Goal: Task Accomplishment & Management: Use online tool/utility

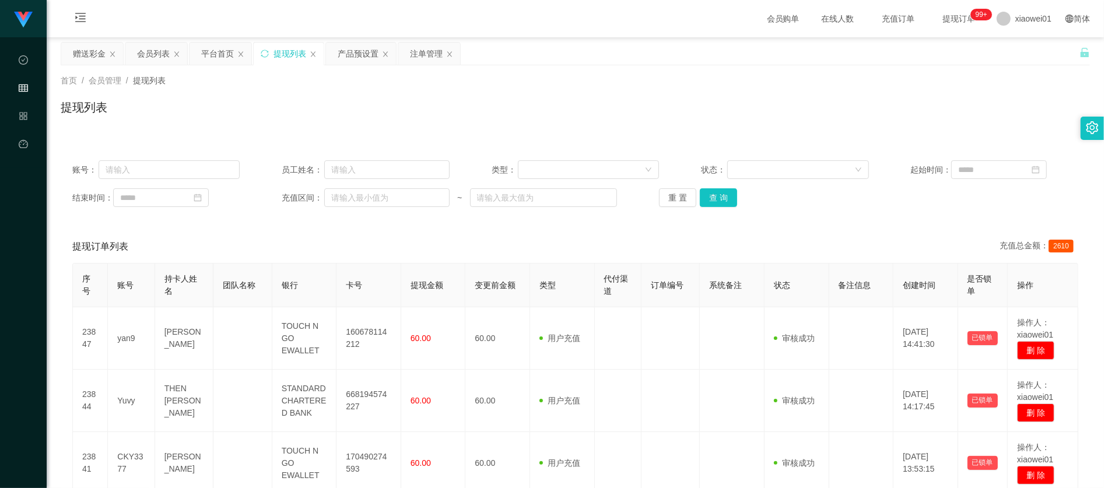
click at [731, 195] on button "查 询" at bounding box center [718, 197] width 37 height 19
click at [61, 51] on div "赠送彩金" at bounding box center [92, 53] width 63 height 23
click at [85, 47] on div "赠送彩金" at bounding box center [89, 54] width 33 height 22
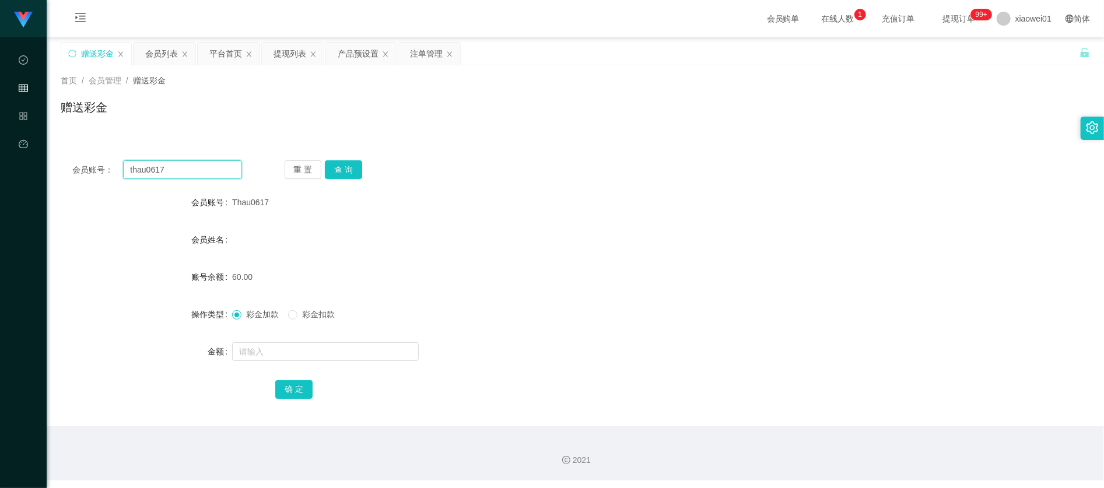
drag, startPoint x: 192, startPoint y: 169, endPoint x: -17, endPoint y: 161, distance: 209.5
click at [0, 161] on html "代理端 数据中心 会员管理 产品管理 平台首页 保存配置 重置配置 整体风格设置 主题色 导航设置 内容区域宽度 定宽 固定Header 固定侧边栏 其他设置…" at bounding box center [552, 244] width 1104 height 488
paste input "CKY337"
type input "CKY3377"
click at [355, 168] on button "查 询" at bounding box center [343, 169] width 37 height 19
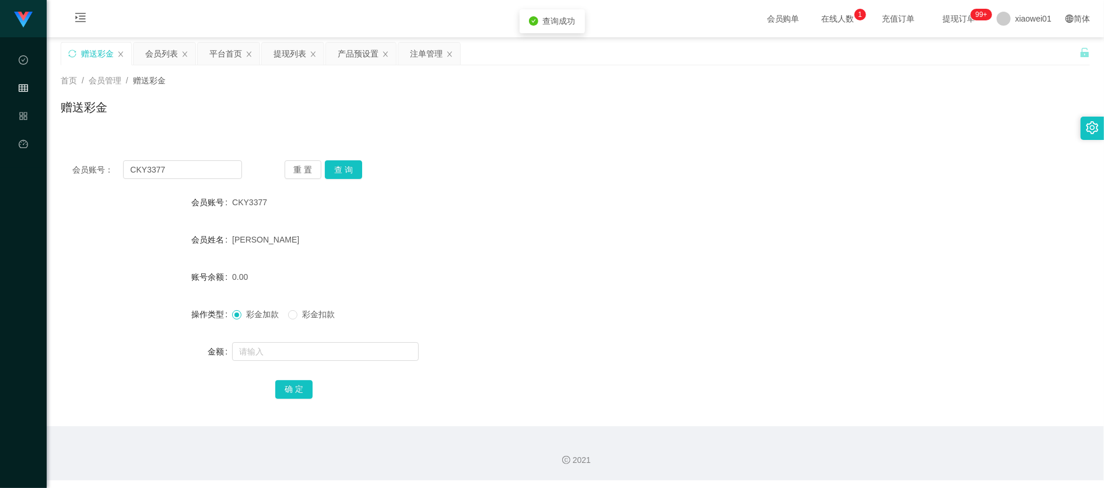
click at [259, 337] on form "会员账号 CKY3377 会员姓名 CHAI KAR YING 账号余额 0.00 操作类型 彩金加款 彩金扣款 金额 确 定" at bounding box center [575, 296] width 1029 height 210
drag, startPoint x: 276, startPoint y: 346, endPoint x: 269, endPoint y: 346, distance: 7.0
click at [276, 346] on input "text" at bounding box center [325, 351] width 187 height 19
type input "100"
click at [302, 383] on button "确 定" at bounding box center [293, 389] width 37 height 19
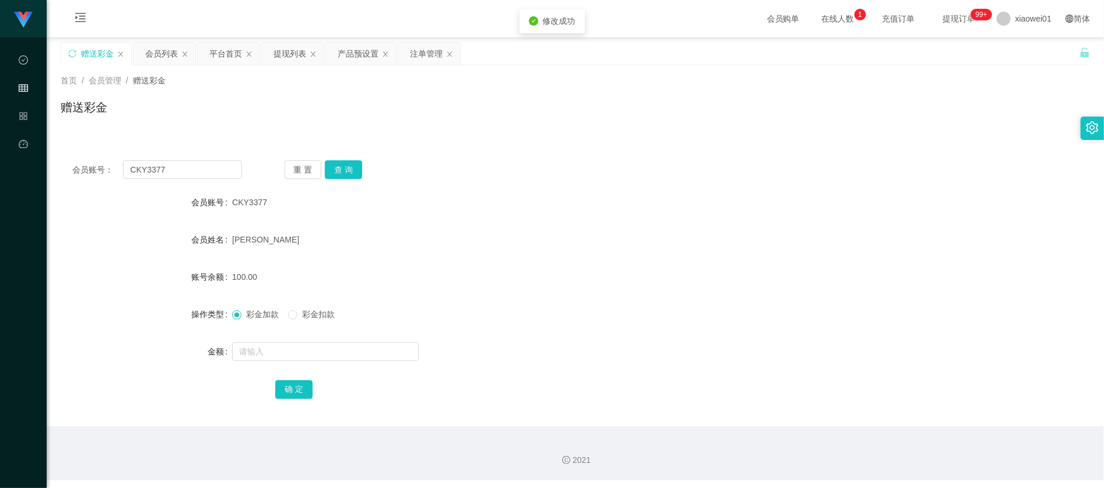
click at [638, 230] on div "[PERSON_NAME]" at bounding box center [532, 239] width 601 height 23
drag, startPoint x: 485, startPoint y: 280, endPoint x: 243, endPoint y: 271, distance: 242.2
click at [478, 282] on div "100.00" at bounding box center [532, 276] width 601 height 23
drag, startPoint x: 181, startPoint y: 174, endPoint x: -52, endPoint y: 160, distance: 233.7
click at [0, 160] on html "代理端 数据中心 会员管理 产品管理 平台首页 保存配置 重置配置 整体风格设置 主题色 导航设置 内容区域宽度 定宽 固定Header 固定侧边栏 其他设置…" at bounding box center [552, 244] width 1104 height 488
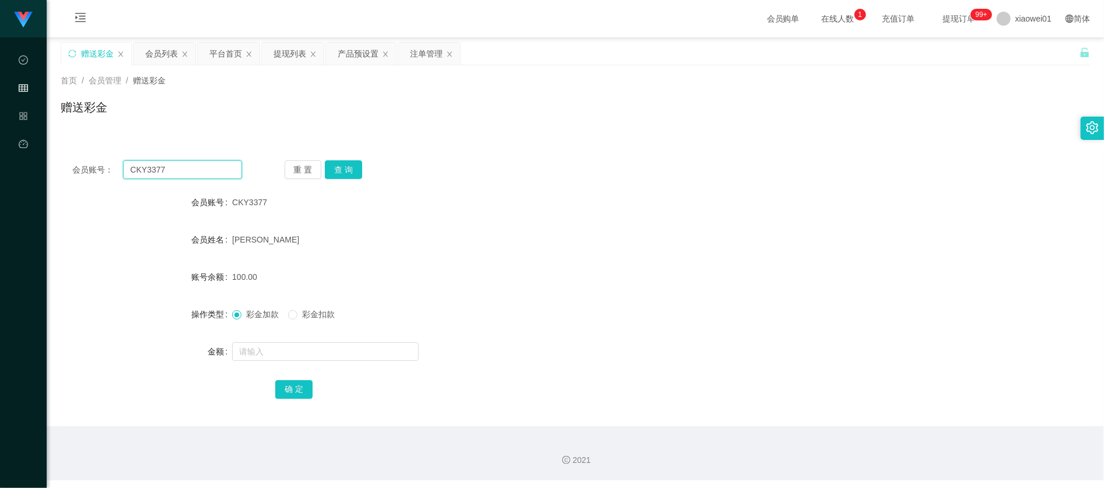
paste input "THing1116"
type input "THing1116"
click at [336, 170] on button "查 询" at bounding box center [343, 169] width 37 height 19
drag, startPoint x: 297, startPoint y: 374, endPoint x: 292, endPoint y: 365, distance: 9.9
click at [296, 374] on form "会员账号 Thing1116 会员姓名 Leow Lee Thing 账号余额 0.00 操作类型 彩金加款 彩金扣款 金额 确 定" at bounding box center [575, 296] width 1029 height 210
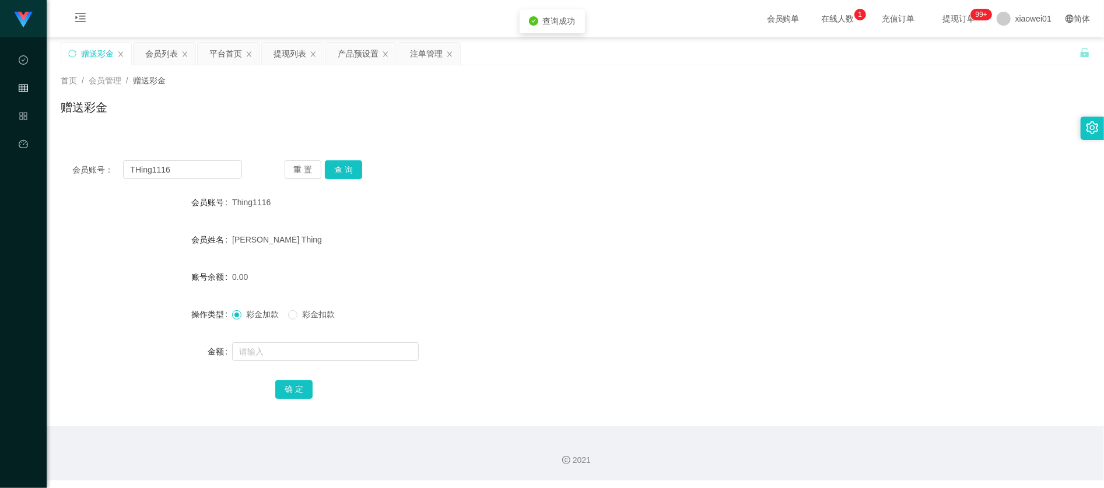
click at [295, 364] on form "会员账号 Thing1116 会员姓名 Leow Lee Thing 账号余额 0.00 操作类型 彩金加款 彩金扣款 金额 确 定" at bounding box center [575, 296] width 1029 height 210
click at [292, 355] on input "text" at bounding box center [325, 351] width 187 height 19
type input "200"
click at [285, 385] on button "确 定" at bounding box center [293, 389] width 37 height 19
drag, startPoint x: 546, startPoint y: 268, endPoint x: 315, endPoint y: 285, distance: 231.5
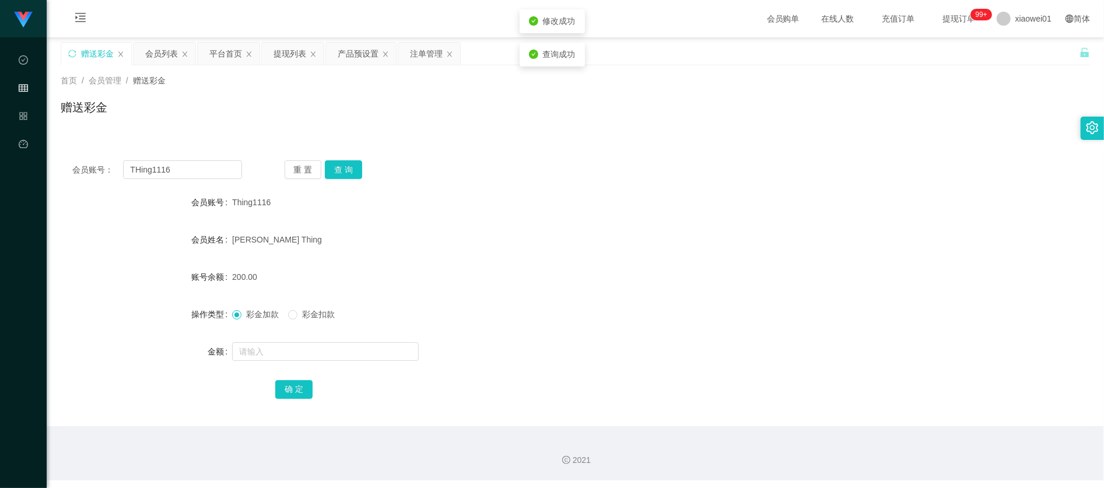
click at [546, 268] on div "200.00" at bounding box center [532, 276] width 601 height 23
drag, startPoint x: 206, startPoint y: 175, endPoint x: -72, endPoint y: 133, distance: 281.3
click at [0, 133] on html "代理端 数据中心 会员管理 产品管理 平台首页 保存配置 重置配置 整体风格设置 主题色 导航设置 内容区域宽度 定宽 固定Header 固定侧边栏 其他设置…" at bounding box center [552, 244] width 1104 height 488
paste input "0104388265"
type input "0104388265"
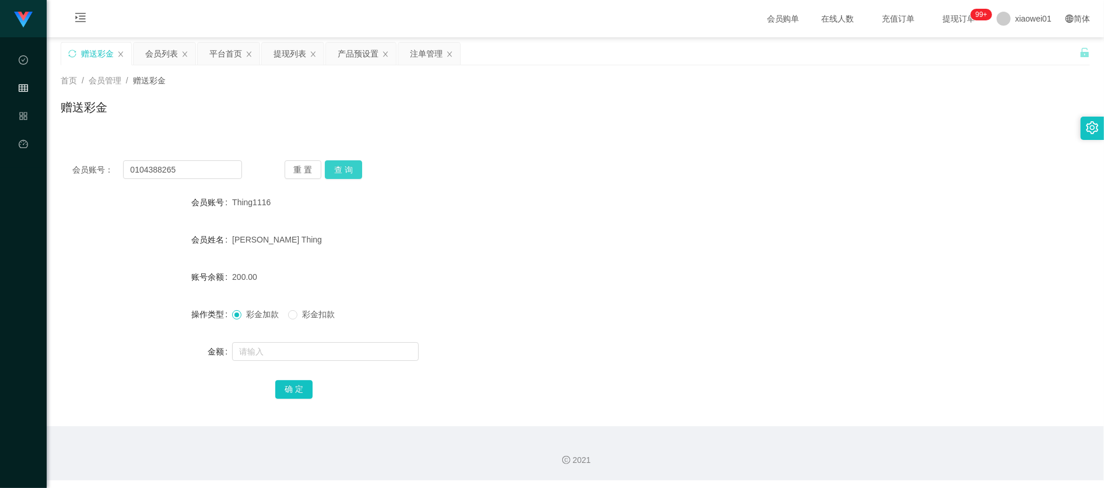
click at [348, 164] on button "查 询" at bounding box center [343, 169] width 37 height 19
click at [308, 345] on input "text" at bounding box center [325, 351] width 187 height 19
type input "200"
click at [301, 390] on button "确 定" at bounding box center [293, 389] width 37 height 19
click at [714, 275] on div "0.00" at bounding box center [532, 276] width 601 height 23
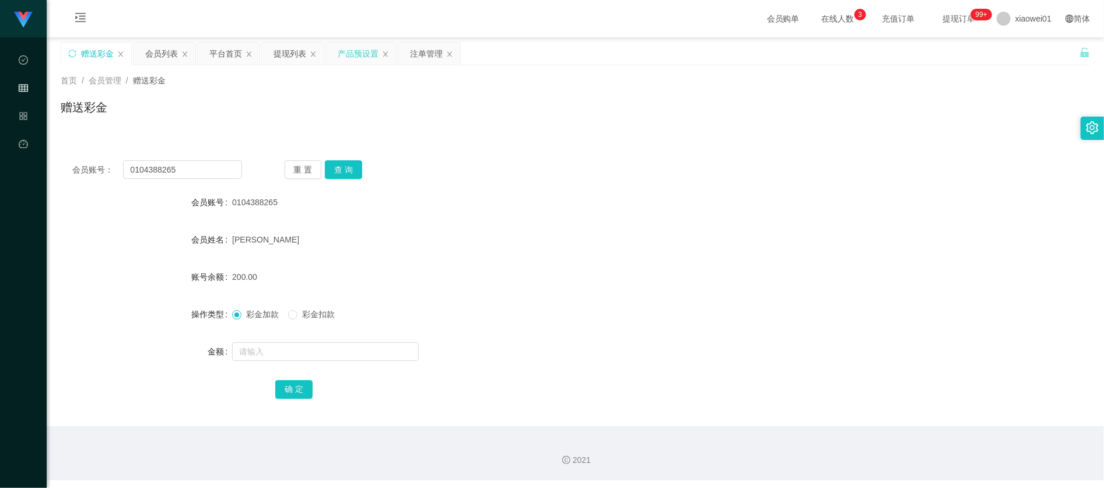
click at [353, 54] on div "产品预设置" at bounding box center [358, 54] width 41 height 22
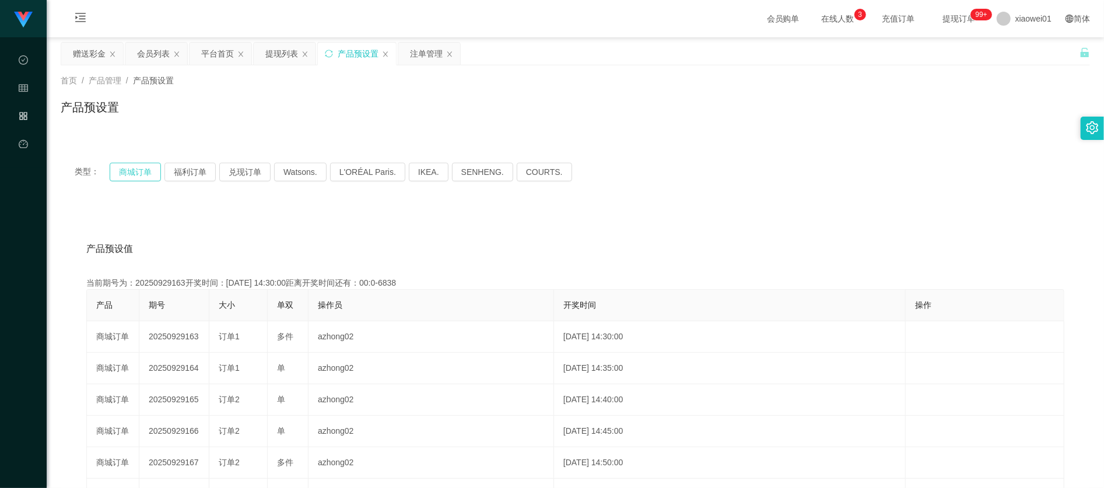
click at [138, 174] on button "商城订单" at bounding box center [135, 172] width 51 height 19
click at [157, 173] on button "商城订单" at bounding box center [135, 172] width 51 height 19
click at [190, 180] on button "福利订单" at bounding box center [189, 172] width 51 height 19
click at [134, 173] on button "商城订单" at bounding box center [135, 172] width 51 height 19
click at [199, 170] on button "福利订单" at bounding box center [189, 172] width 51 height 19
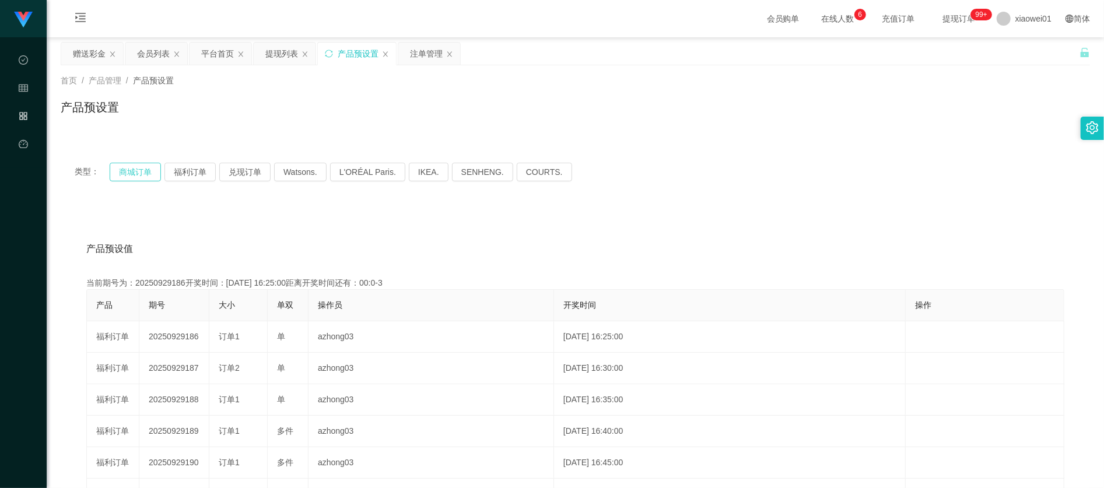
click at [141, 167] on button "商城订单" at bounding box center [135, 172] width 51 height 19
click at [173, 161] on div "类型： 商城订单 福利订单 兑现订单 Watsons. L'ORÉAL Paris. IKEA. SENHENG. COURTS." at bounding box center [575, 172] width 1029 height 47
click at [181, 176] on button "福利订单" at bounding box center [189, 172] width 51 height 19
click at [131, 171] on button "商城订单" at bounding box center [135, 172] width 51 height 19
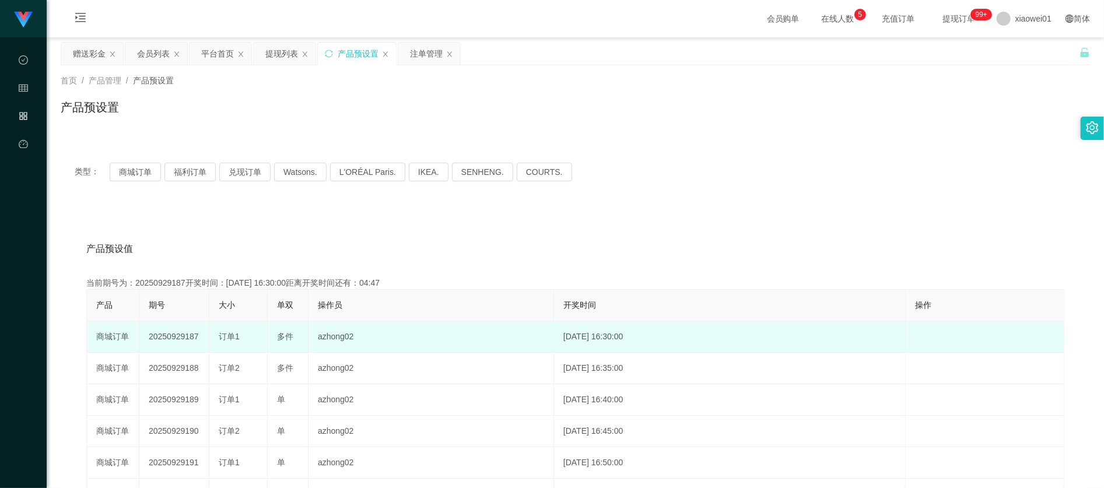
click at [169, 343] on td "20250929187" at bounding box center [174, 336] width 70 height 31
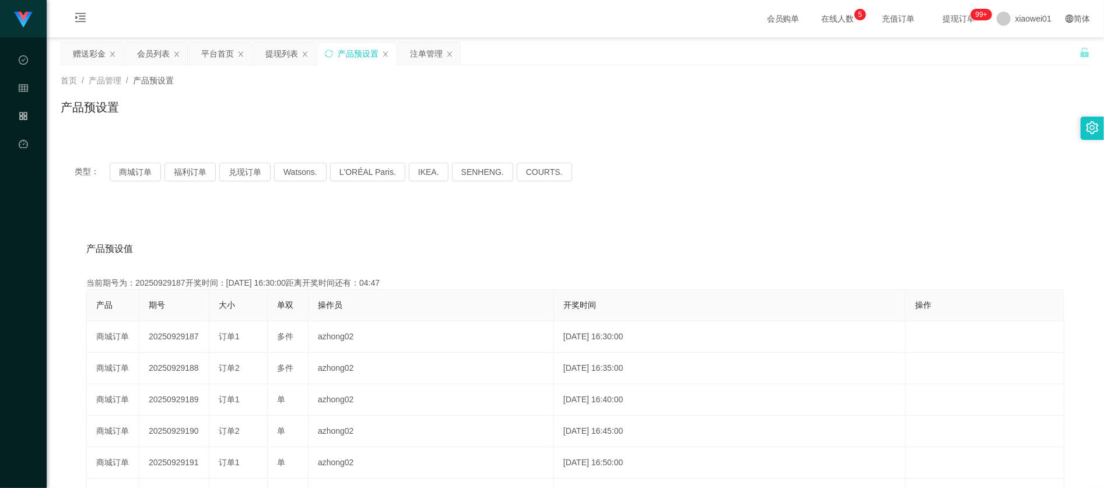
copy td "20250929187"
click at [422, 44] on div "注单管理" at bounding box center [426, 54] width 33 height 22
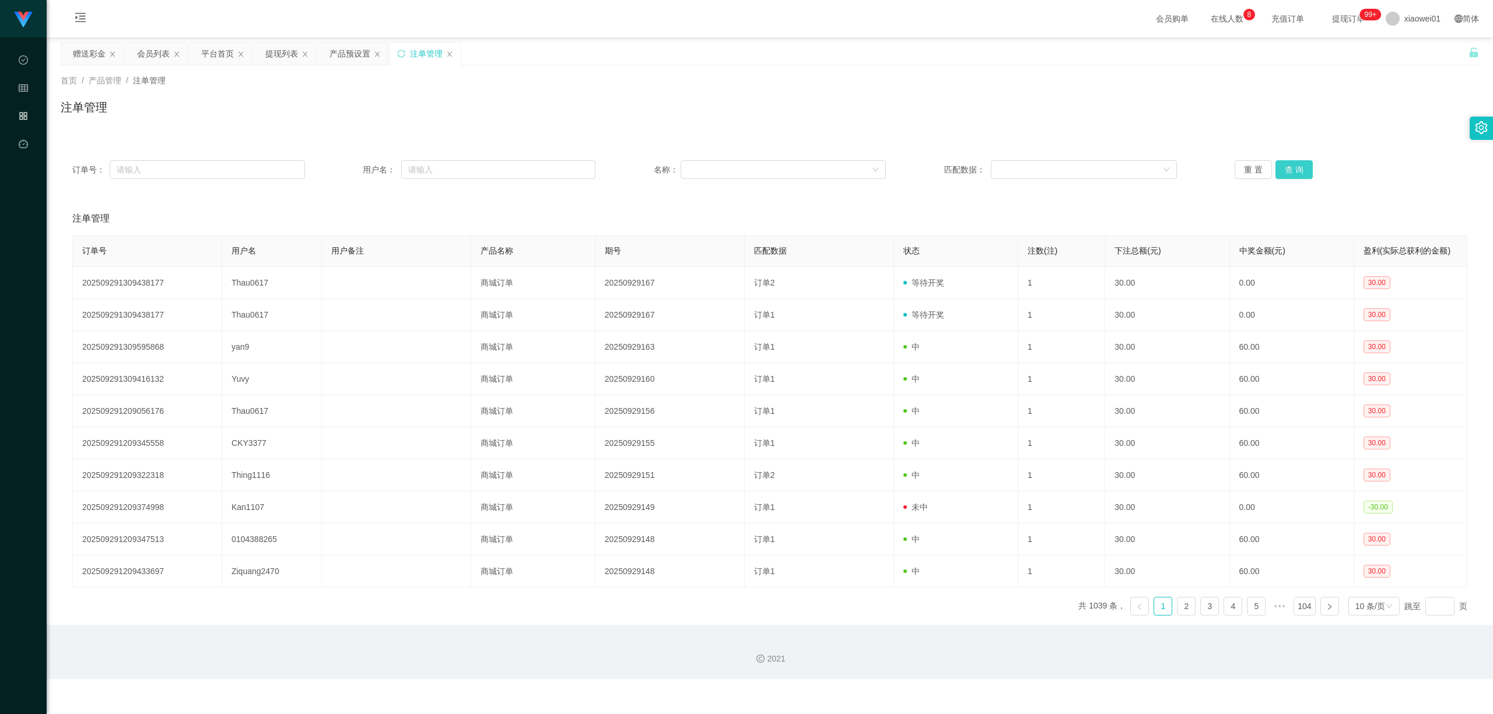
click at [1103, 166] on button "查 询" at bounding box center [1293, 169] width 37 height 19
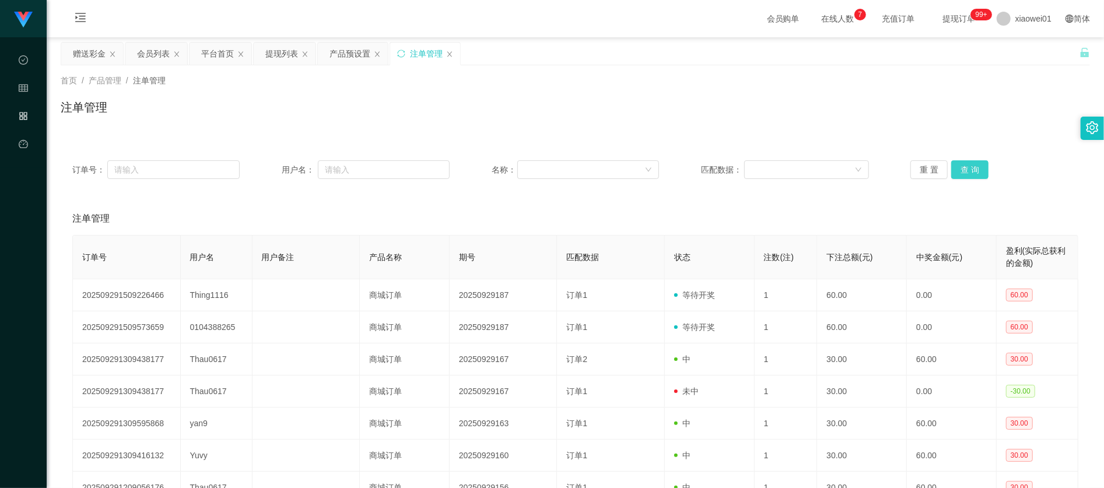
click at [966, 166] on button "查 询" at bounding box center [969, 169] width 37 height 19
click at [967, 162] on button "查 询" at bounding box center [969, 169] width 37 height 19
click at [279, 52] on div "提现列表" at bounding box center [281, 54] width 33 height 22
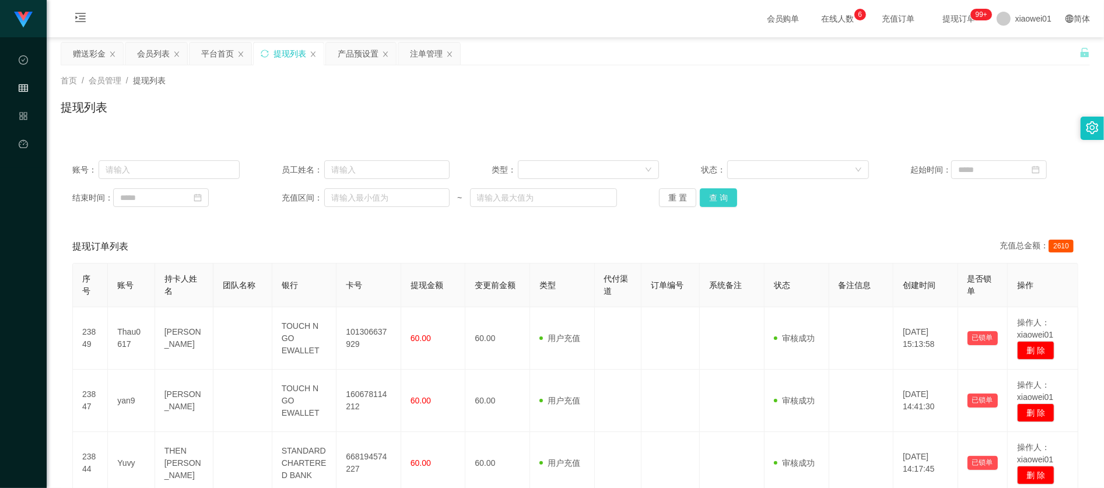
drag, startPoint x: 728, startPoint y: 202, endPoint x: 719, endPoint y: 203, distance: 9.4
click at [724, 203] on button "查 询" at bounding box center [718, 197] width 37 height 19
click at [720, 203] on div "重 置 查 询" at bounding box center [742, 197] width 167 height 19
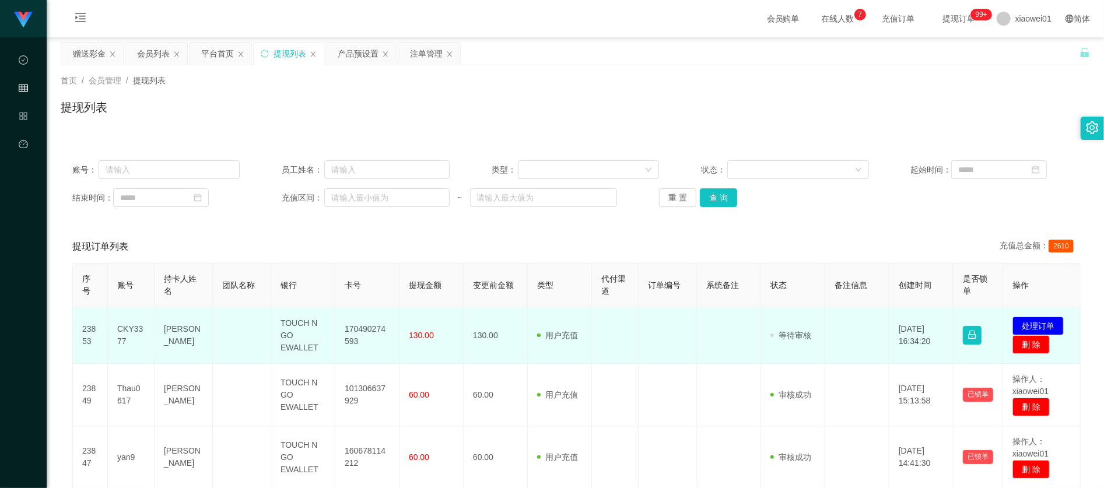
click at [374, 327] on td "170490274593" at bounding box center [367, 335] width 64 height 57
copy td "170490274593"
click at [1043, 325] on button "处理订单" at bounding box center [1037, 326] width 51 height 19
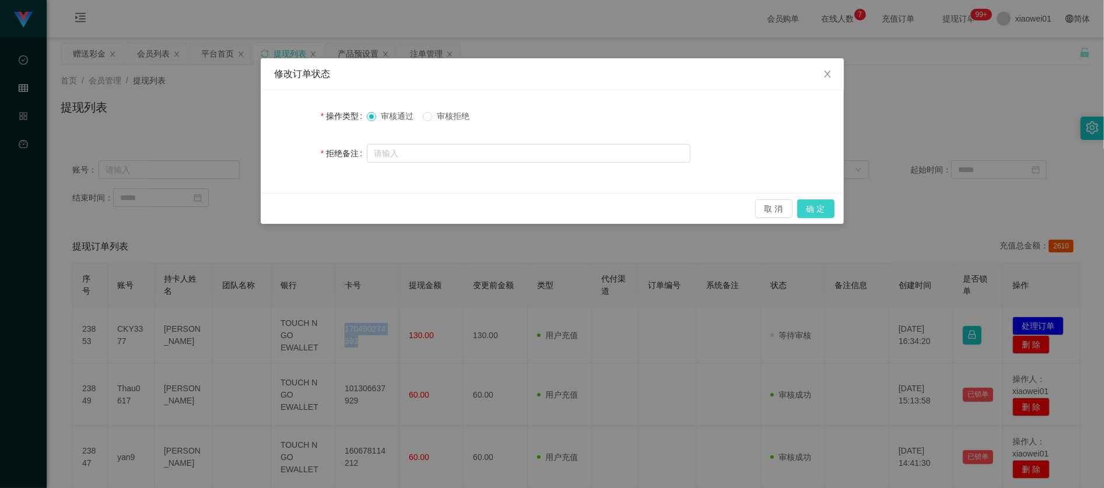
click at [824, 204] on button "确 定" at bounding box center [815, 208] width 37 height 19
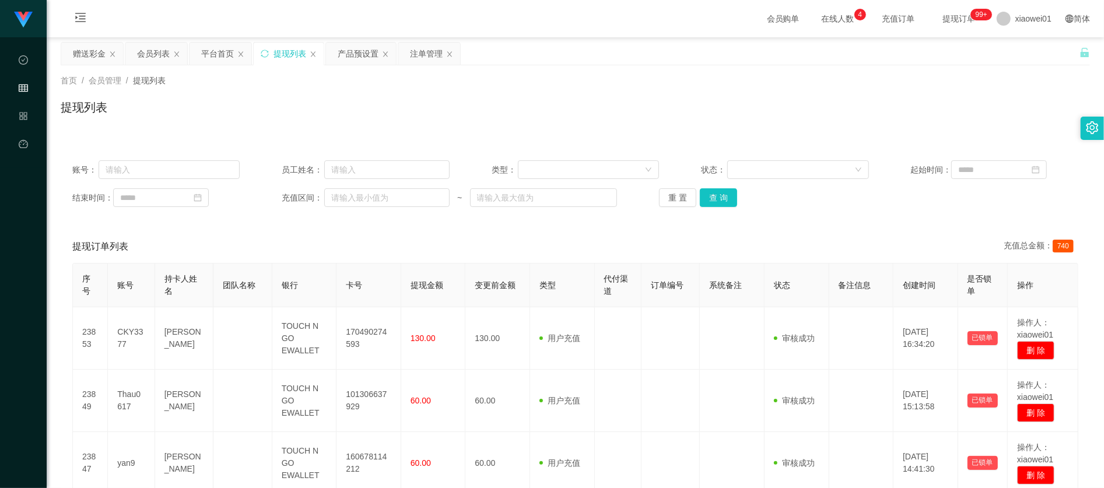
click at [696, 208] on div "账号： 员工姓名： 类型： 状态： 起始时间： 结束时间： 充值区间： ~ 重 置 查 询" at bounding box center [575, 184] width 1029 height 70
click at [703, 206] on button "查 询" at bounding box center [718, 197] width 37 height 19
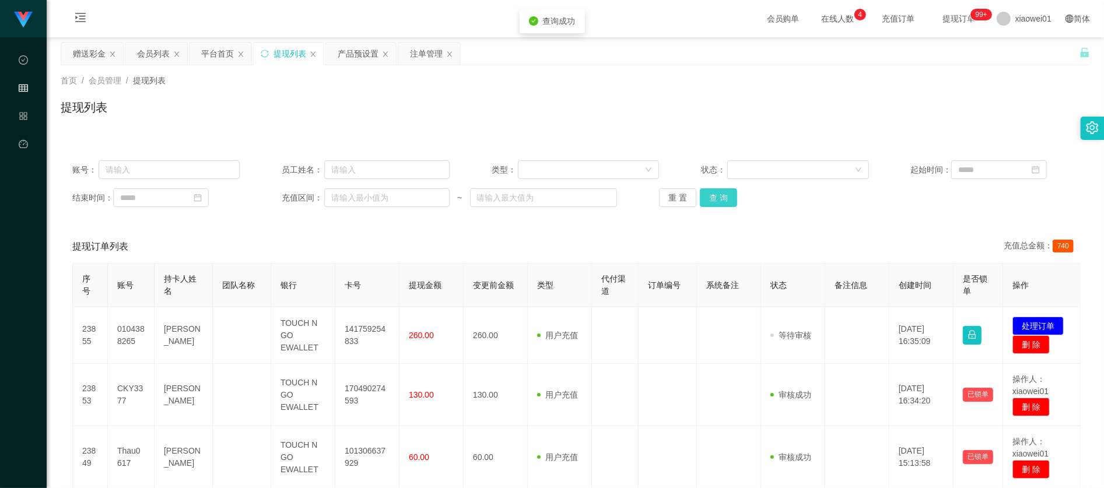
click at [707, 205] on button "查 询" at bounding box center [718, 197] width 37 height 19
click at [724, 199] on button "查 询" at bounding box center [718, 197] width 37 height 19
click at [719, 194] on button "查 询" at bounding box center [718, 197] width 37 height 19
click at [73, 45] on div "赠送彩金" at bounding box center [89, 54] width 33 height 22
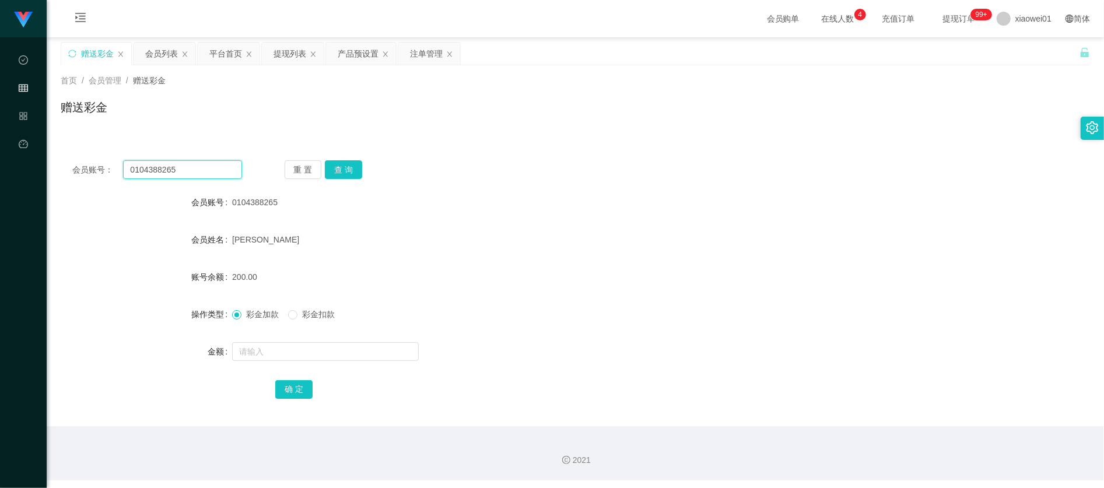
drag, startPoint x: 191, startPoint y: 168, endPoint x: -55, endPoint y: 145, distance: 247.1
click at [0, 145] on html "代理端 数据中心 会员管理 产品管理 平台首页 保存配置 重置配置 整体风格设置 主题色 导航设置 内容区域宽度 定宽 固定Header 固定侧边栏 其他设置…" at bounding box center [552, 244] width 1104 height 488
paste input "Ziquang2470"
type input "Ziquang2470"
click at [350, 162] on button "查 询" at bounding box center [343, 169] width 37 height 19
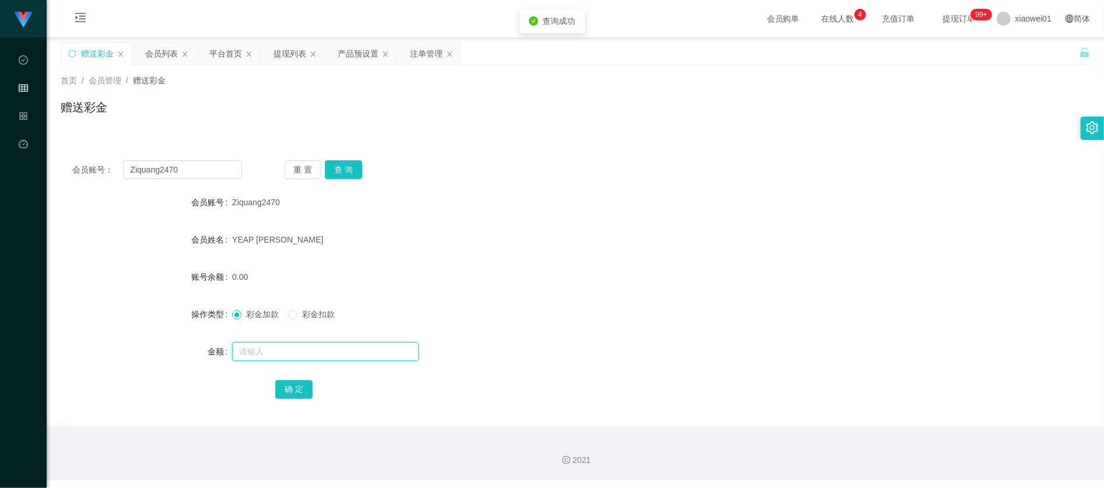
click at [288, 355] on input "text" at bounding box center [325, 351] width 187 height 19
type input "100"
click at [299, 391] on button "确 定" at bounding box center [293, 389] width 37 height 19
click at [555, 271] on div "100.00" at bounding box center [532, 276] width 601 height 23
drag, startPoint x: 544, startPoint y: 267, endPoint x: 350, endPoint y: 204, distance: 203.6
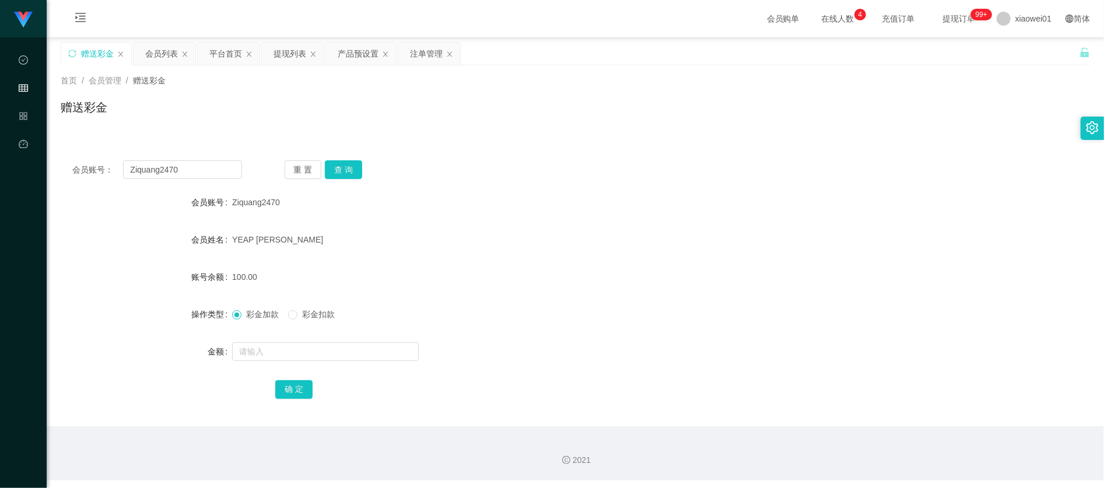
click at [542, 267] on div "100.00" at bounding box center [532, 276] width 601 height 23
drag, startPoint x: 225, startPoint y: 171, endPoint x: -21, endPoint y: 150, distance: 246.9
click at [0, 150] on html "代理端 数据中心 会员管理 产品管理 平台首页 保存配置 重置配置 整体风格设置 主题色 导航设置 内容区域宽度 定宽 固定Header 固定侧边栏 其他设置…" at bounding box center [552, 244] width 1104 height 488
paste input "Yuvy"
type input "Yuvy"
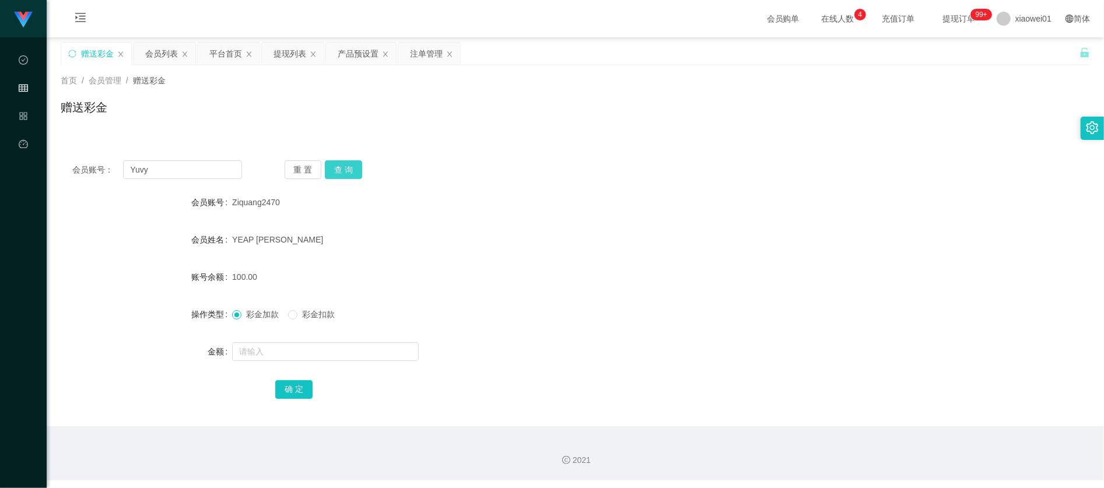
click at [339, 168] on button "查 询" at bounding box center [343, 169] width 37 height 19
click at [294, 350] on input "text" at bounding box center [325, 351] width 187 height 19
type input "100"
click at [275, 387] on button "确 定" at bounding box center [293, 389] width 37 height 19
click at [539, 320] on div "彩金加款 彩金扣款" at bounding box center [532, 314] width 601 height 23
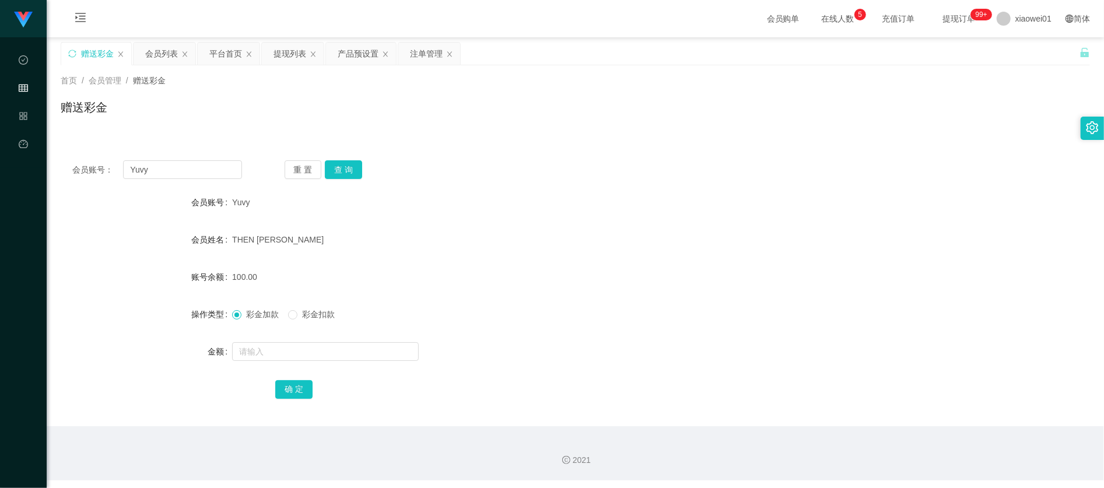
click at [493, 279] on div "100.00" at bounding box center [532, 276] width 601 height 23
drag, startPoint x: 180, startPoint y: 169, endPoint x: 85, endPoint y: 169, distance: 95.6
click at [0, 159] on html "代理端 数据中心 会员管理 产品管理 平台首页 保存配置 重置配置 整体风格设置 主题色 导航设置 内容区域宽度 定宽 固定Header 固定侧边栏 其他设置…" at bounding box center [552, 244] width 1104 height 488
paste input "Kan1107"
type input "Kan1107"
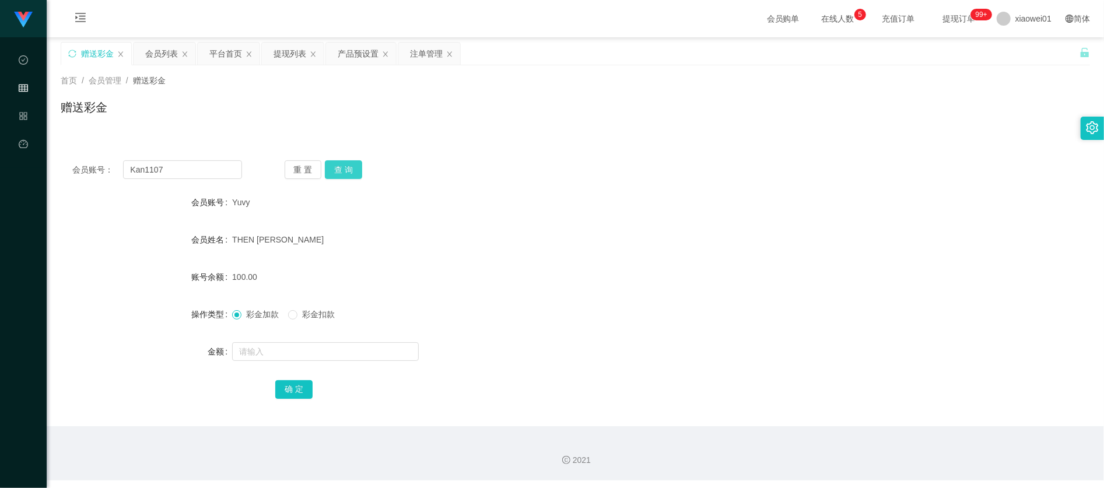
click at [337, 166] on button "查 询" at bounding box center [343, 169] width 37 height 19
click at [285, 352] on input "text" at bounding box center [325, 351] width 187 height 19
paste input "Kan1107"
type input "Kan1107"
click at [292, 388] on button "确 定" at bounding box center [293, 389] width 37 height 19
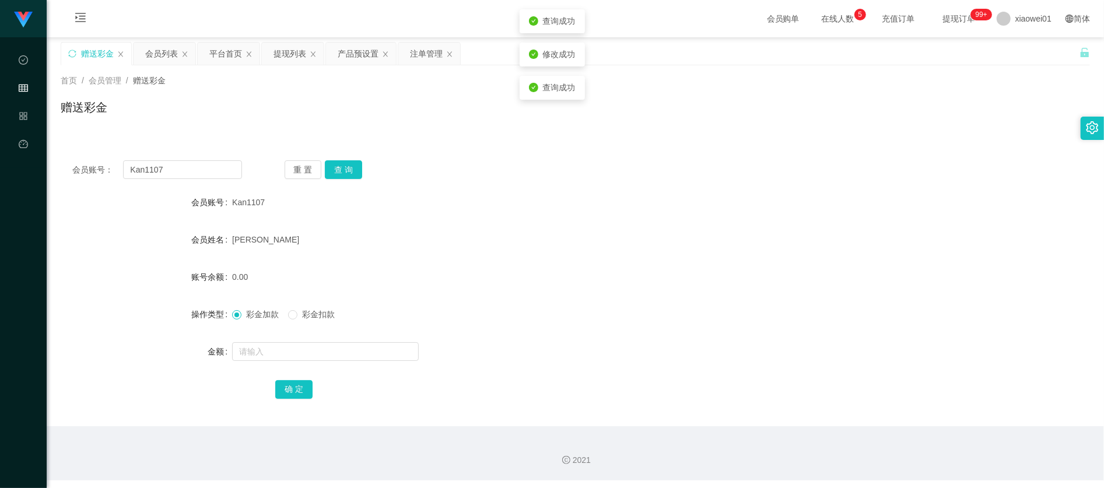
click at [518, 252] on form "会员账号 Kan1107 会员姓名 Kan Mun Wei 账号余额 0.00 操作类型 彩金加款 彩金扣款 金额 确 定" at bounding box center [575, 296] width 1029 height 210
click at [264, 352] on input "text" at bounding box center [325, 351] width 187 height 19
type input "100"
drag, startPoint x: 146, startPoint y: 171, endPoint x: -139, endPoint y: 135, distance: 286.8
click at [0, 135] on html "代理端 数据中心 会员管理 产品管理 平台首页 保存配置 重置配置 整体风格设置 主题色 导航设置 内容区域宽度 定宽 固定Header 固定侧边栏 其他设置…" at bounding box center [552, 244] width 1104 height 488
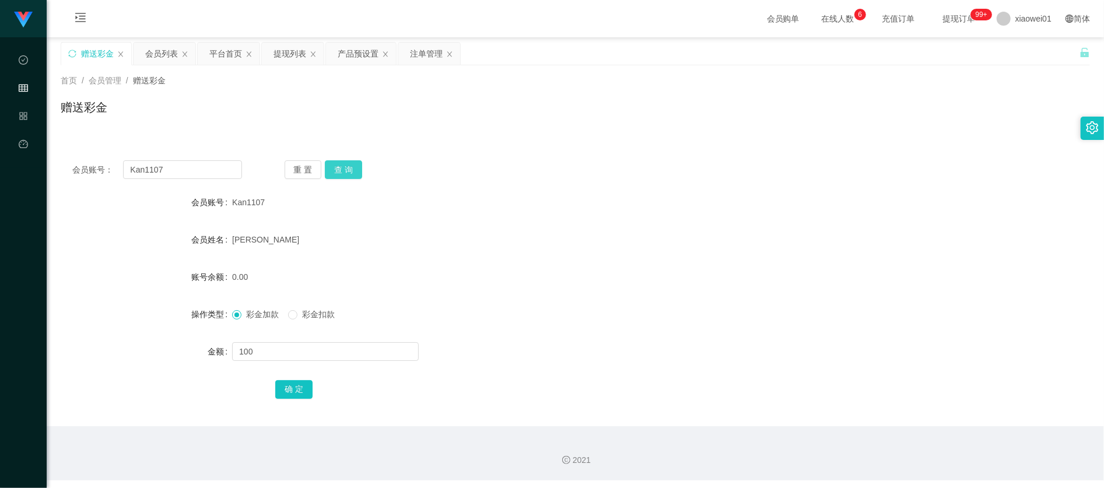
click at [341, 169] on button "查 询" at bounding box center [343, 169] width 37 height 19
click at [290, 349] on input "text" at bounding box center [325, 351] width 187 height 19
type input "100"
click at [293, 390] on button "确 定" at bounding box center [293, 389] width 37 height 19
click at [544, 295] on form "会员账号 Kan1107 会员姓名 Kan Mun Wei 账号余额 100.00 操作类型 彩金加款 彩金扣款 金额 确 定" at bounding box center [575, 296] width 1029 height 210
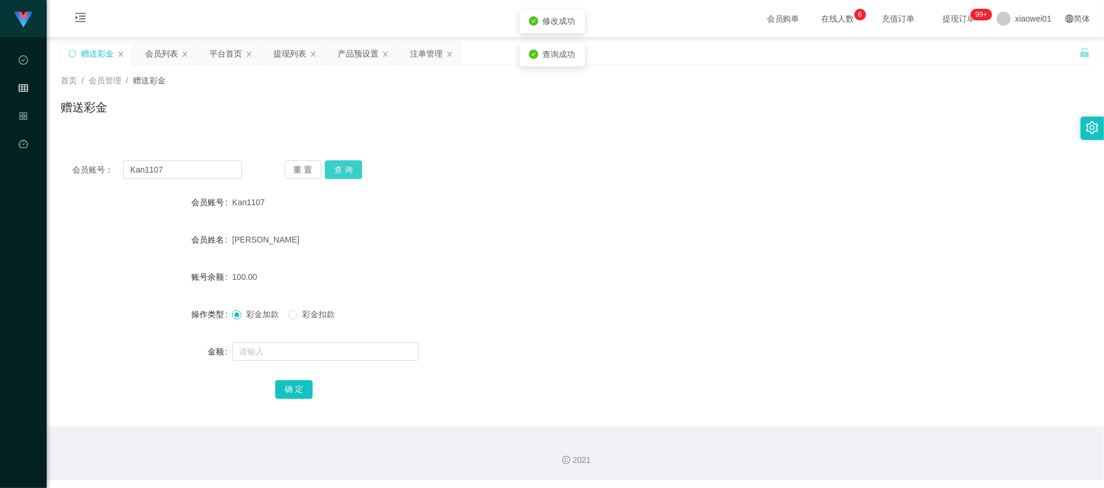
click at [332, 171] on button "查 询" at bounding box center [343, 169] width 37 height 19
click at [488, 208] on div "Kan1107" at bounding box center [532, 202] width 601 height 23
click at [439, 296] on form "会员账号 Kan1107 会员姓名 Kan Mun Wei 账号余额 100.00 操作类型 彩金加款 彩金扣款 金额 确 定" at bounding box center [575, 296] width 1029 height 210
drag, startPoint x: 208, startPoint y: 167, endPoint x: -167, endPoint y: 142, distance: 375.8
click at [0, 142] on html "代理端 数据中心 会员管理 产品管理 平台首页 保存配置 重置配置 整体风格设置 主题色 导航设置 内容区域宽度 定宽 固定Header 固定侧边栏 其他设置…" at bounding box center [552, 244] width 1104 height 488
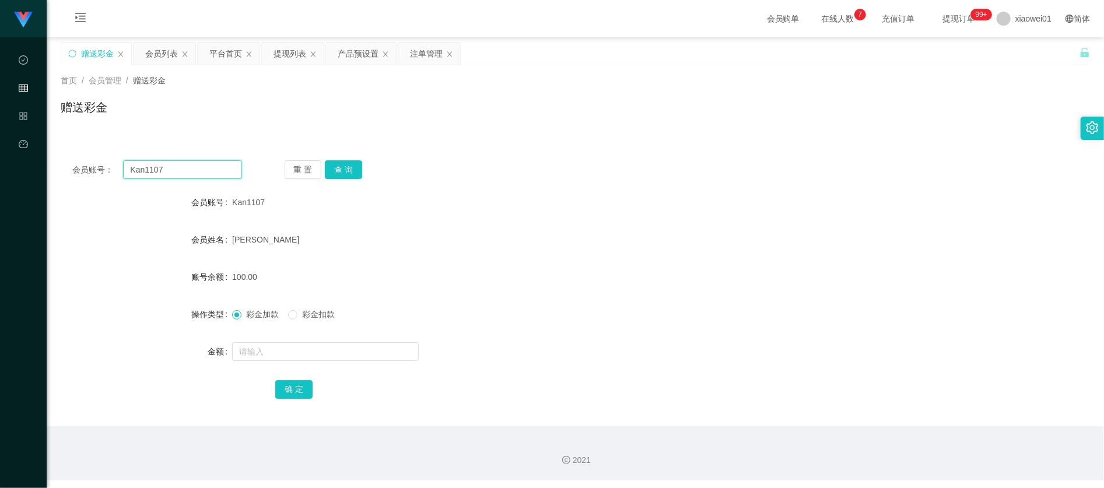
paste input "thau061"
type input "thau0617"
click at [334, 178] on button "查 询" at bounding box center [343, 169] width 37 height 19
click at [276, 357] on input "text" at bounding box center [325, 351] width 187 height 19
type input "100"
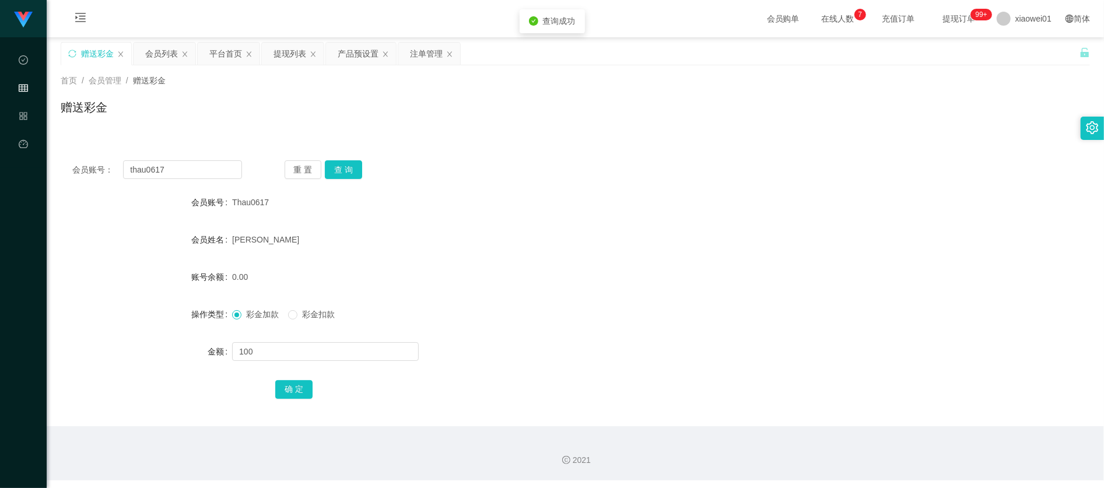
drag, startPoint x: 306, startPoint y: 372, endPoint x: 302, endPoint y: 378, distance: 6.8
click at [306, 372] on form "会员账号 Thau0617 会员姓名 Tong Choon Thau 账号余额 0.00 操作类型 彩金加款 彩金扣款 金额 100 确 定" at bounding box center [575, 296] width 1029 height 210
click at [297, 383] on button "确 定" at bounding box center [293, 389] width 37 height 19
click at [542, 273] on div "100.00" at bounding box center [532, 276] width 601 height 23
drag, startPoint x: 485, startPoint y: 229, endPoint x: 591, endPoint y: 197, distance: 110.2
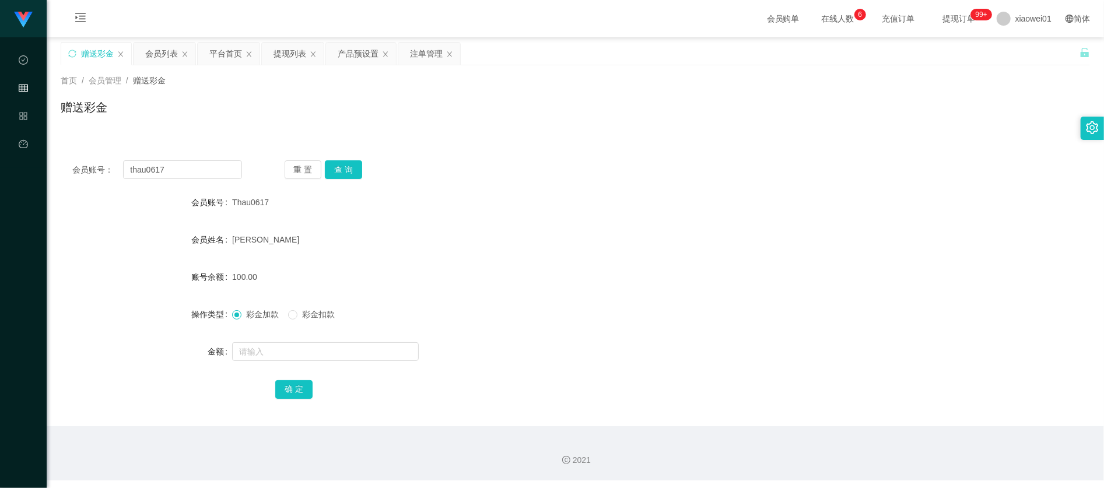
click at [488, 228] on div "[PERSON_NAME]" at bounding box center [532, 239] width 601 height 23
click at [168, 175] on input "thau0617" at bounding box center [182, 169] width 118 height 19
drag, startPoint x: 187, startPoint y: 169, endPoint x: 6, endPoint y: 139, distance: 183.8
click at [0, 136] on html "代理端 数据中心 会员管理 产品管理 平台首页 保存配置 重置配置 整体风格设置 主题色 导航设置 内容区域宽度 定宽 固定Header 固定侧边栏 其他设置…" at bounding box center [552, 244] width 1104 height 488
paste input "THing1116"
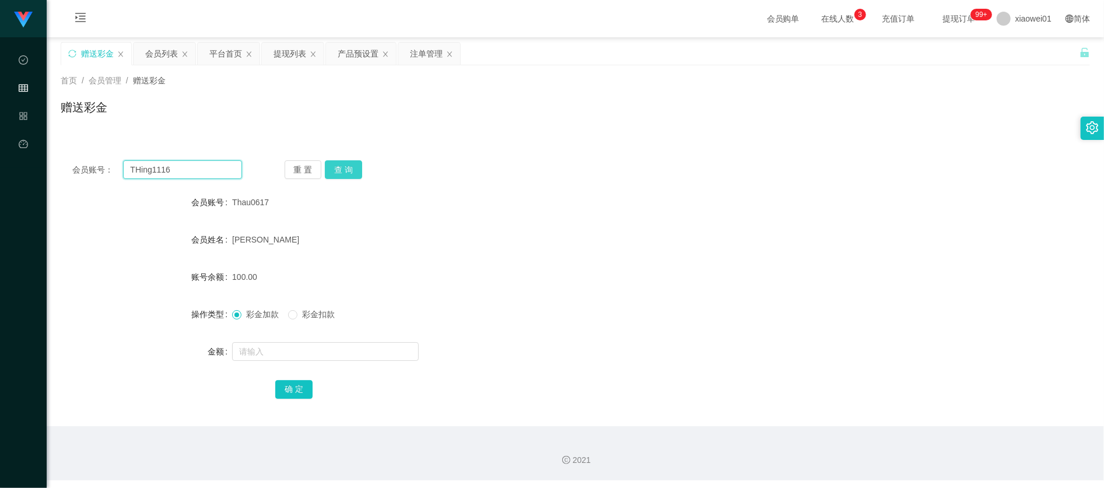
type input "THing1116"
click at [350, 162] on button "查 询" at bounding box center [343, 169] width 37 height 19
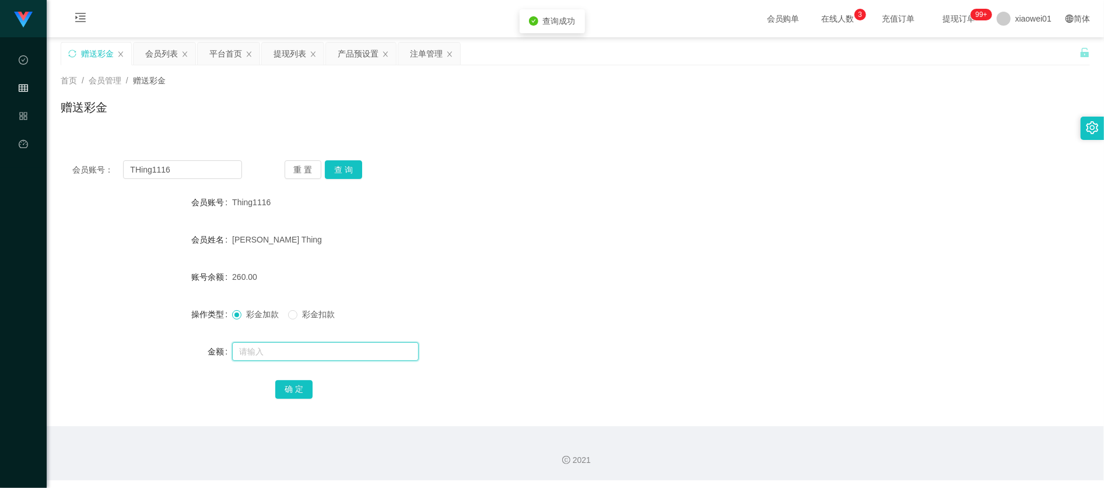
click at [320, 345] on input "text" at bounding box center [325, 351] width 187 height 19
drag, startPoint x: 871, startPoint y: 171, endPoint x: 864, endPoint y: 164, distance: 9.9
click at [871, 173] on div "会员账号： THing1116 重 置 查 询" at bounding box center [575, 169] width 1029 height 19
click at [372, 54] on div "产品预设置" at bounding box center [358, 54] width 41 height 22
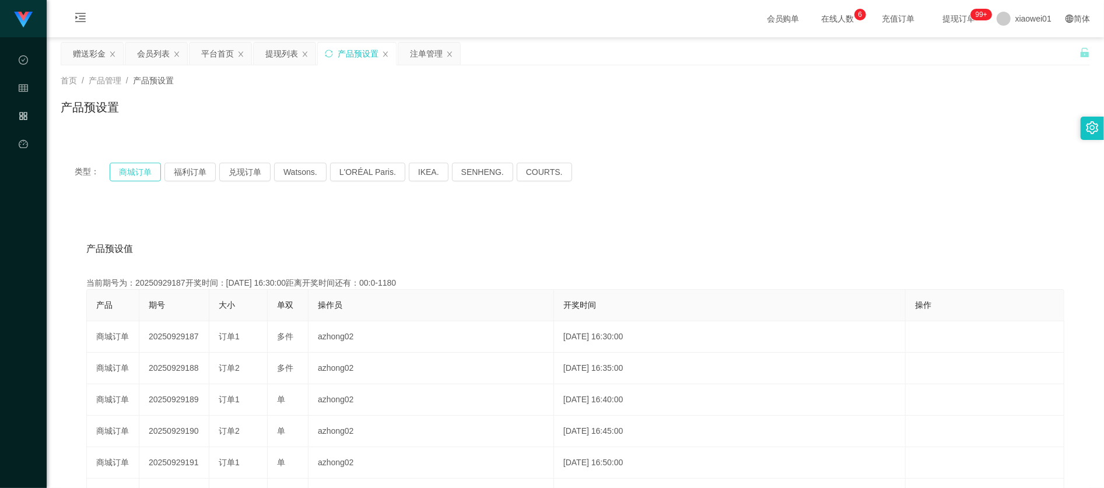
click at [136, 171] on button "商城订单" at bounding box center [135, 172] width 51 height 19
click at [199, 155] on div "类型： 商城订单 福利订单 兑现订单 Watsons. L'ORÉAL Paris. IKEA. SENHENG. COURTS." at bounding box center [575, 172] width 1029 height 47
click at [192, 161] on div "类型： 商城订单 福利订单 兑现订单 Watsons. L'ORÉAL Paris. IKEA. SENHENG. COURTS." at bounding box center [575, 172] width 1029 height 47
click at [195, 169] on button "福利订单" at bounding box center [189, 172] width 51 height 19
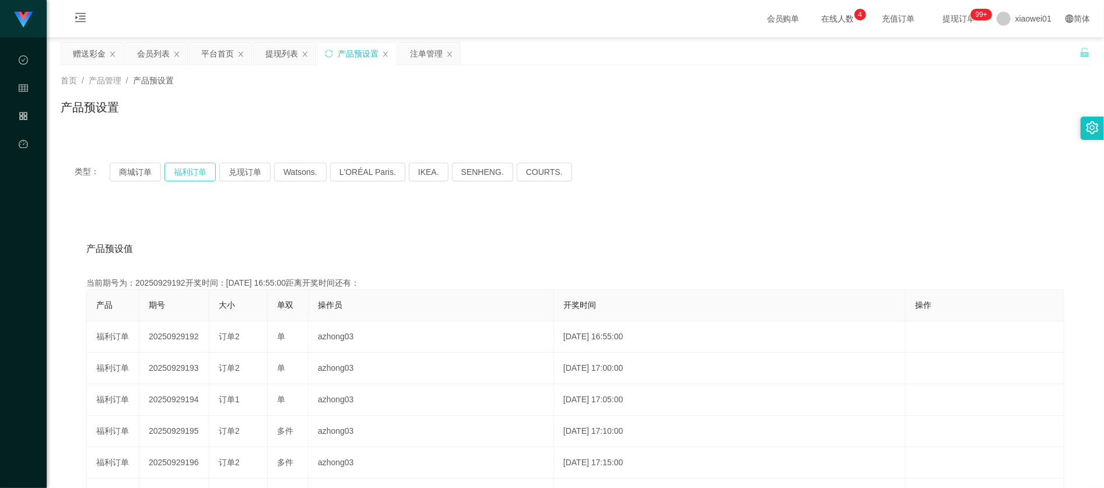
click at [188, 171] on button "福利订单" at bounding box center [189, 172] width 51 height 19
click at [129, 174] on button "商城订单" at bounding box center [135, 172] width 51 height 19
click at [187, 171] on button "福利订单" at bounding box center [189, 172] width 51 height 19
click at [140, 168] on button "商城订单" at bounding box center [135, 172] width 51 height 19
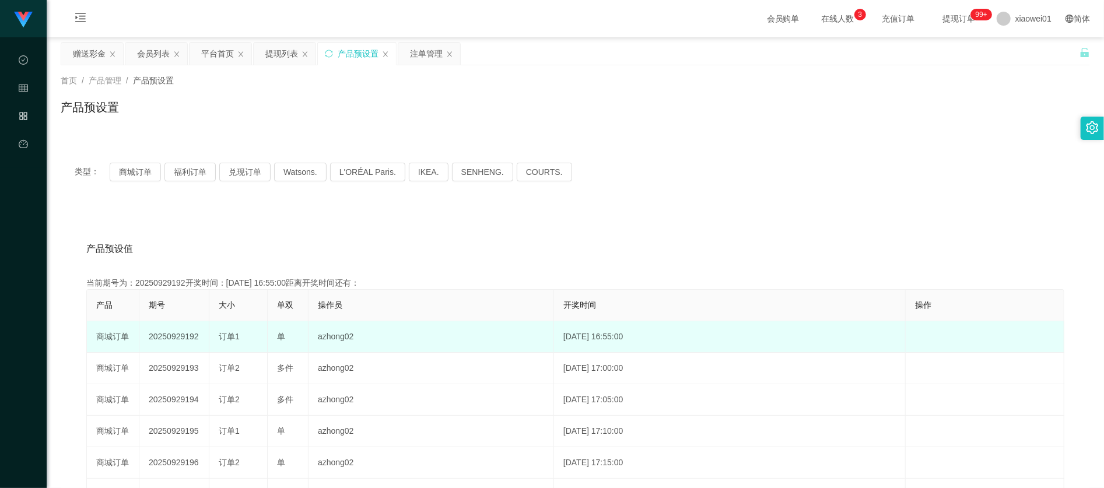
click at [191, 334] on td "20250929192" at bounding box center [174, 336] width 70 height 31
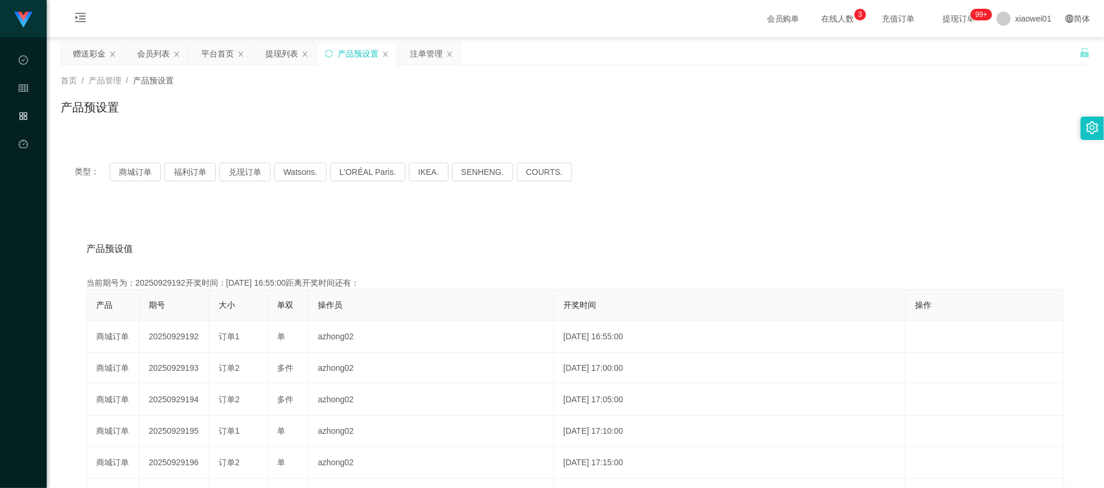
copy td "20250929192"
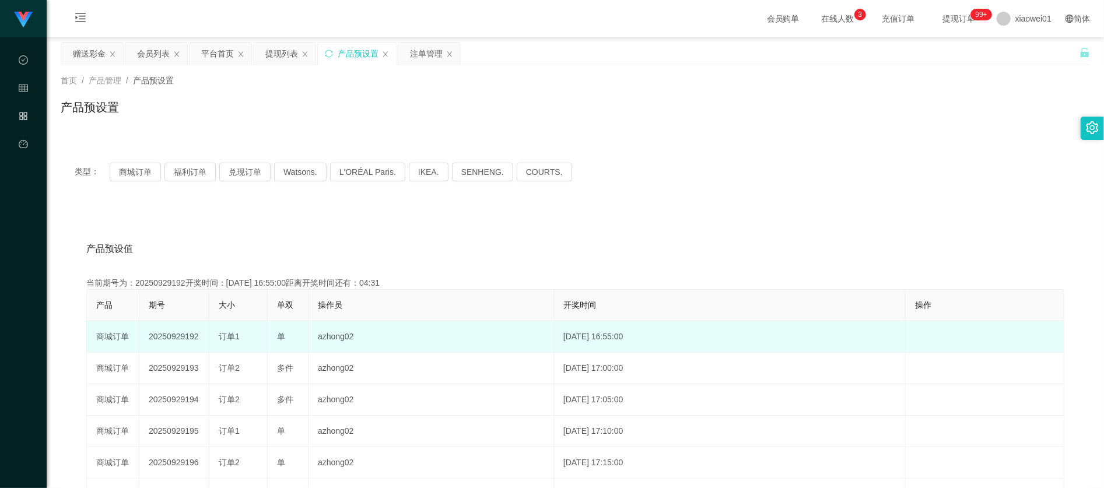
click at [162, 338] on td "20250929192" at bounding box center [174, 336] width 70 height 31
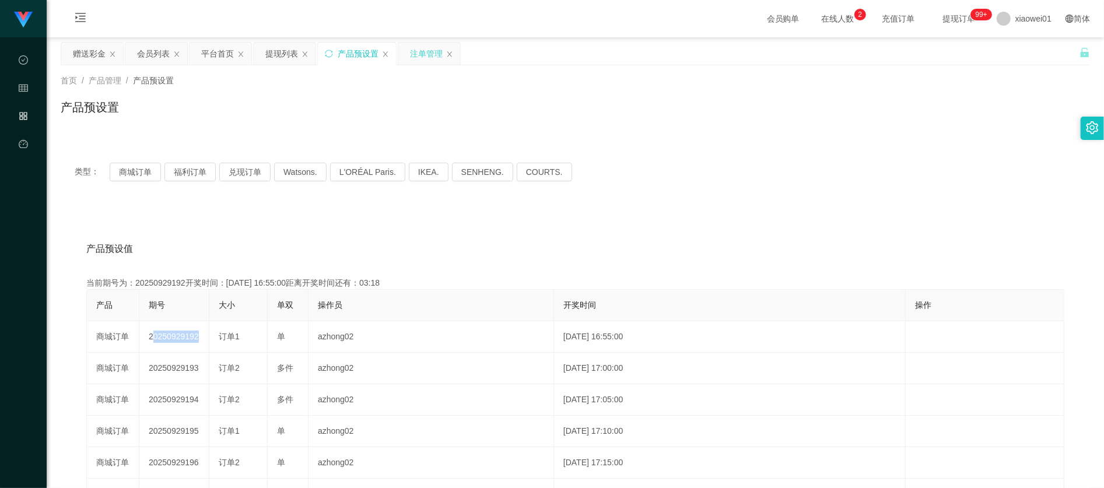
click at [428, 57] on div "注单管理" at bounding box center [426, 54] width 33 height 22
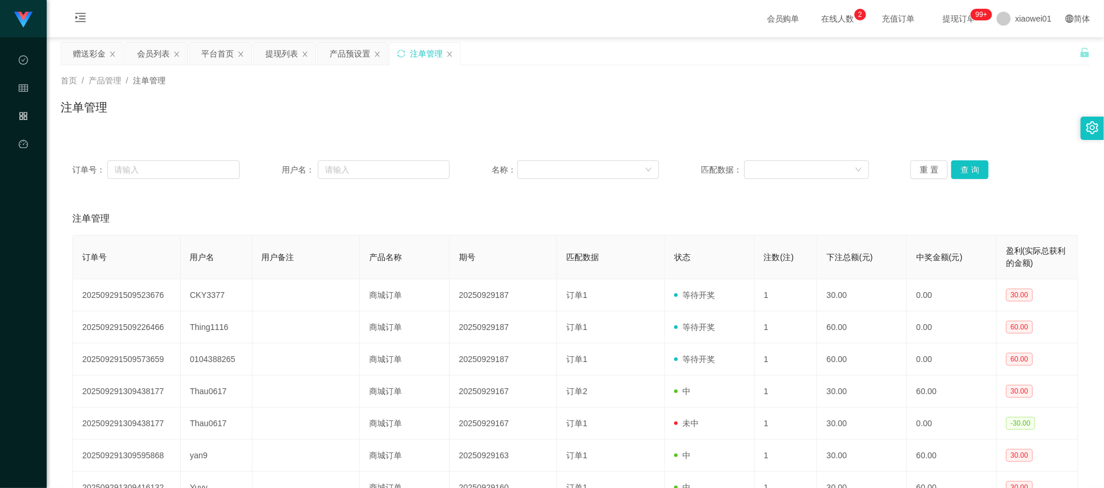
click at [984, 169] on div "重 置 查 询" at bounding box center [993, 169] width 167 height 19
click at [976, 166] on button "查 询" at bounding box center [969, 169] width 37 height 19
click at [968, 164] on button "查 询" at bounding box center [969, 169] width 37 height 19
click at [959, 171] on button "查 询" at bounding box center [969, 169] width 37 height 19
click at [960, 170] on button "查 询" at bounding box center [969, 169] width 37 height 19
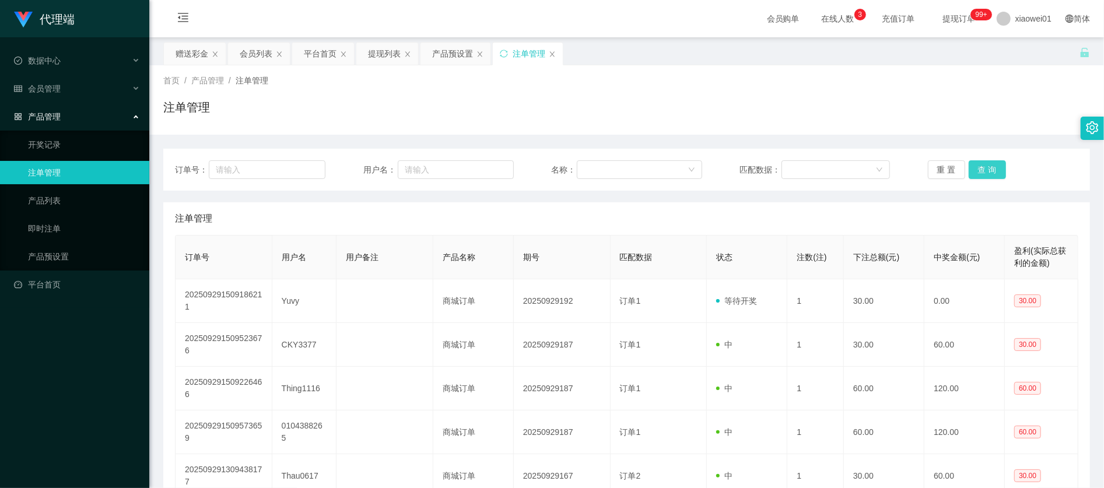
click at [971, 176] on button "查 询" at bounding box center [987, 169] width 37 height 19
click at [989, 173] on div "重 置 查 询" at bounding box center [1003, 169] width 150 height 19
click at [989, 173] on button "查 询" at bounding box center [987, 169] width 37 height 19
click at [999, 175] on button "查 询" at bounding box center [987, 169] width 37 height 19
click at [980, 176] on button "查 询" at bounding box center [987, 169] width 37 height 19
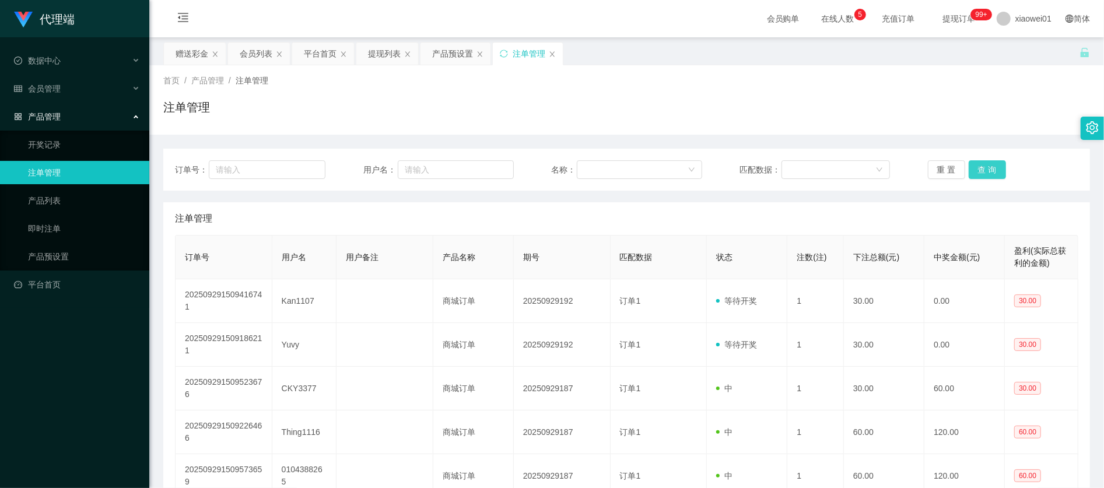
click at [980, 175] on button "查 询" at bounding box center [987, 169] width 37 height 19
click at [982, 175] on div "重 置 查 询" at bounding box center [1003, 169] width 150 height 19
click at [999, 166] on button "查 询" at bounding box center [987, 169] width 37 height 19
click at [1000, 166] on div "重 置 查 询" at bounding box center [1003, 169] width 150 height 19
click at [1000, 166] on button "查 询" at bounding box center [987, 169] width 37 height 19
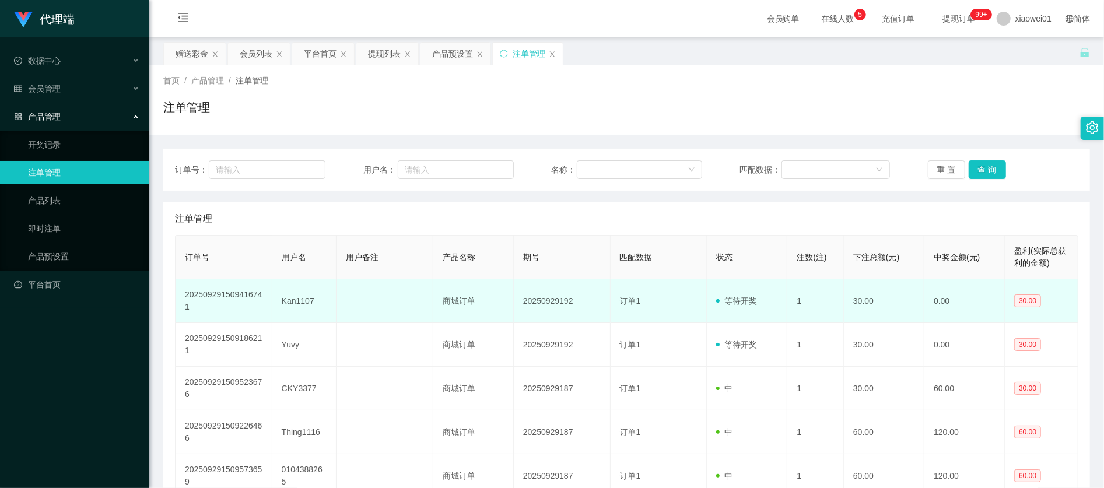
click at [870, 288] on td "30.00" at bounding box center [884, 301] width 80 height 44
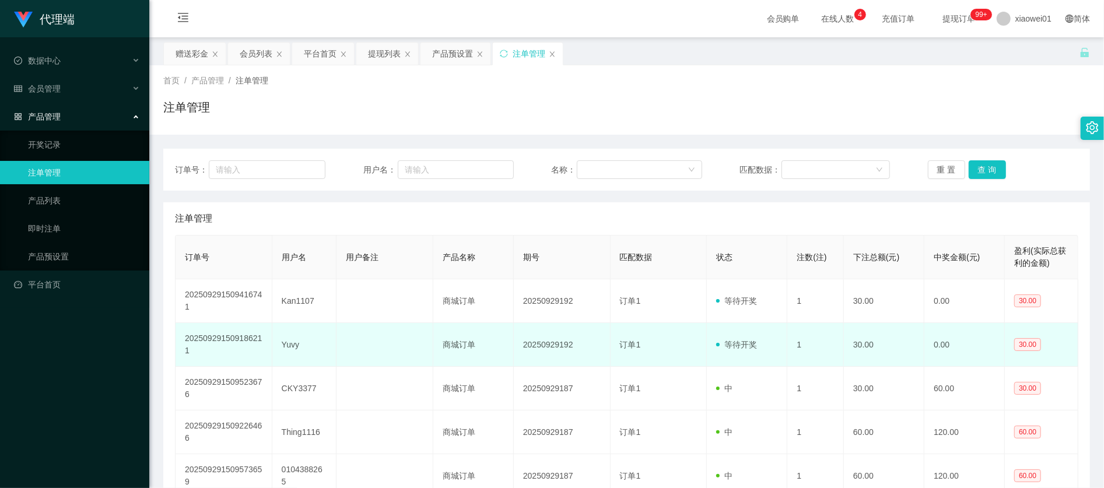
click at [387, 353] on td at bounding box center [384, 345] width 97 height 44
click at [547, 345] on td "20250929192" at bounding box center [562, 345] width 97 height 44
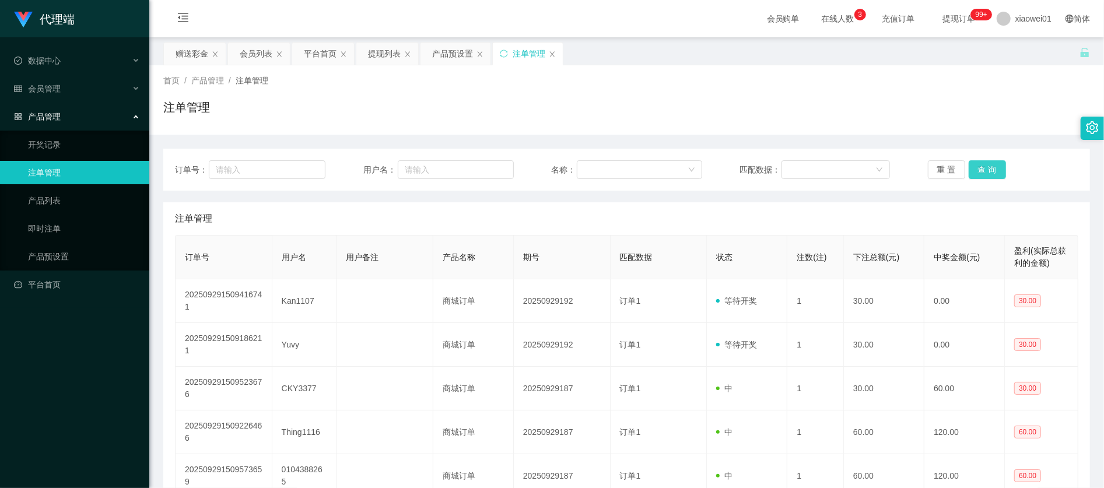
click at [987, 173] on button "查 询" at bounding box center [987, 169] width 37 height 19
click at [995, 149] on div "订单号： 用户名： 名称： 匹配数据： 重 置 查 询" at bounding box center [626, 170] width 927 height 42
click at [977, 194] on div "订单号： 用户名： 名称： 匹配数据： 重 置 查 询 注单管理 订单号 用户名 用户备注 产品名称 期号 匹配数据 状态 注数(注) 下注总额(元) 中奖金…" at bounding box center [626, 451] width 927 height 605
click at [978, 170] on button "查 询" at bounding box center [987, 169] width 37 height 19
click at [450, 54] on div "产品预设置" at bounding box center [452, 54] width 41 height 22
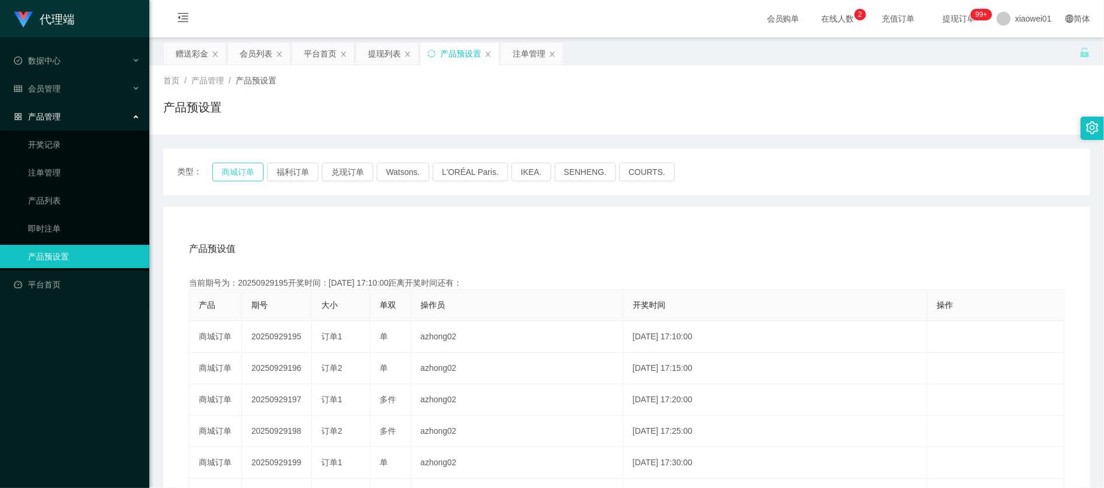
click at [241, 177] on button "商城订单" at bounding box center [237, 172] width 51 height 19
click at [243, 164] on button "商城订单" at bounding box center [237, 172] width 51 height 19
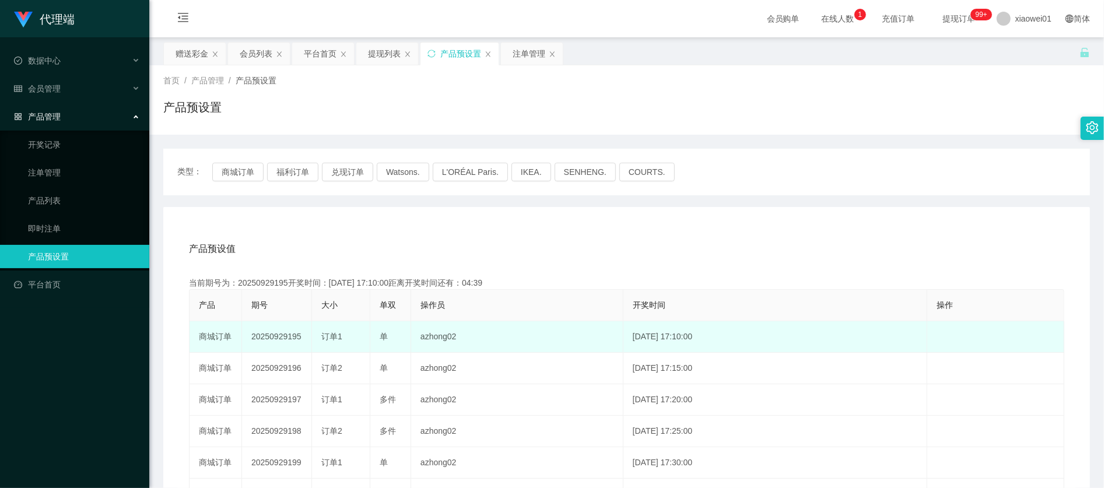
click at [272, 334] on td "20250929195" at bounding box center [277, 336] width 70 height 31
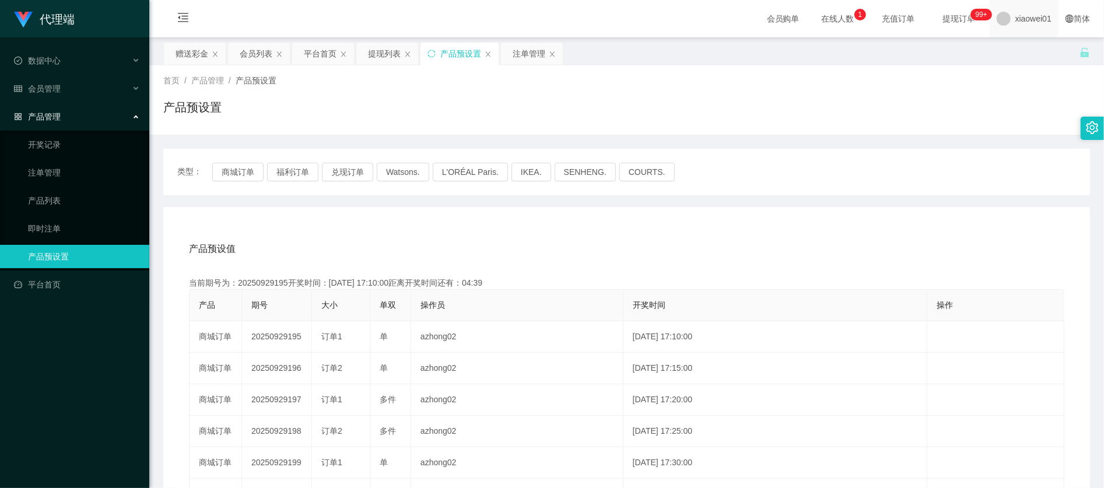
copy td "20250929195"
click at [369, 52] on div "提现列表" at bounding box center [384, 54] width 33 height 22
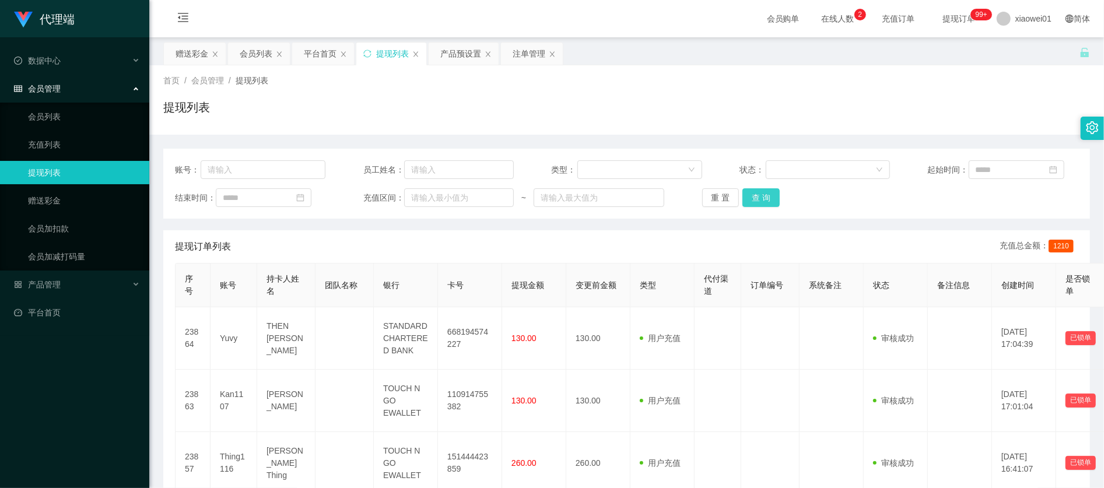
click at [760, 201] on button "查 询" at bounding box center [760, 197] width 37 height 19
click at [180, 51] on div "赠送彩金" at bounding box center [192, 54] width 33 height 22
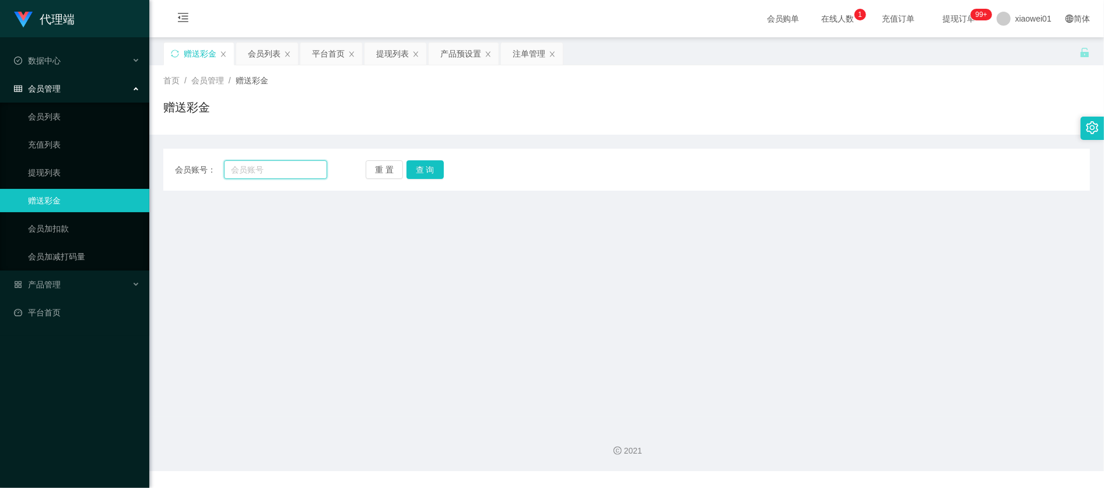
drag, startPoint x: 295, startPoint y: 171, endPoint x: 294, endPoint y: 178, distance: 6.4
click at [290, 171] on input "text" at bounding box center [275, 169] width 103 height 19
paste input "Ziquang2470"
click at [432, 173] on button "查 询" at bounding box center [424, 169] width 37 height 19
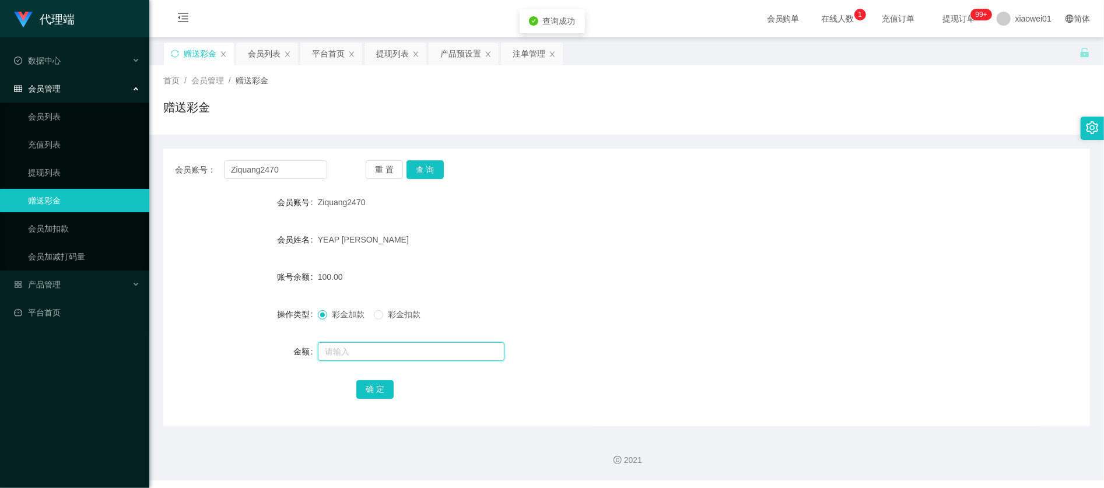
click at [387, 352] on input "text" at bounding box center [411, 351] width 187 height 19
drag, startPoint x: 577, startPoint y: 239, endPoint x: 552, endPoint y: 232, distance: 26.4
click at [575, 237] on div "YEAP [PERSON_NAME]" at bounding box center [588, 239] width 541 height 23
drag, startPoint x: 299, startPoint y: 168, endPoint x: -16, endPoint y: 135, distance: 317.2
click at [0, 135] on html "代理端 数据中心 会员管理 会员列表 充值列表 提现列表 赠送彩金 会员加扣款 会员加减打码量 产品管理 开奖记录 注单管理 产品列表 即时注单 产品预设置 …" at bounding box center [552, 244] width 1104 height 488
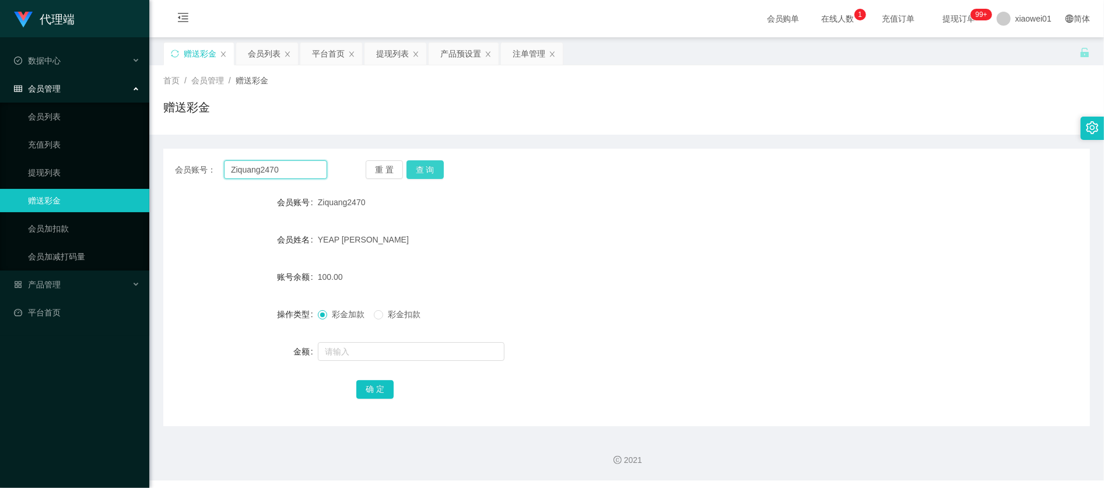
paste input "yan9"
click at [429, 161] on button "查 询" at bounding box center [424, 169] width 37 height 19
click at [246, 173] on input "yan9" at bounding box center [275, 169] width 103 height 19
drag, startPoint x: 272, startPoint y: 171, endPoint x: 34, endPoint y: 136, distance: 240.5
click at [34, 136] on section "代理端 数据中心 会员管理 会员列表 充值列表 提现列表 赠送彩金 会员加扣款 会员加减打码量 产品管理 开奖记录 注单管理 产品列表 即时注单 产品预设置 …" at bounding box center [552, 240] width 1104 height 481
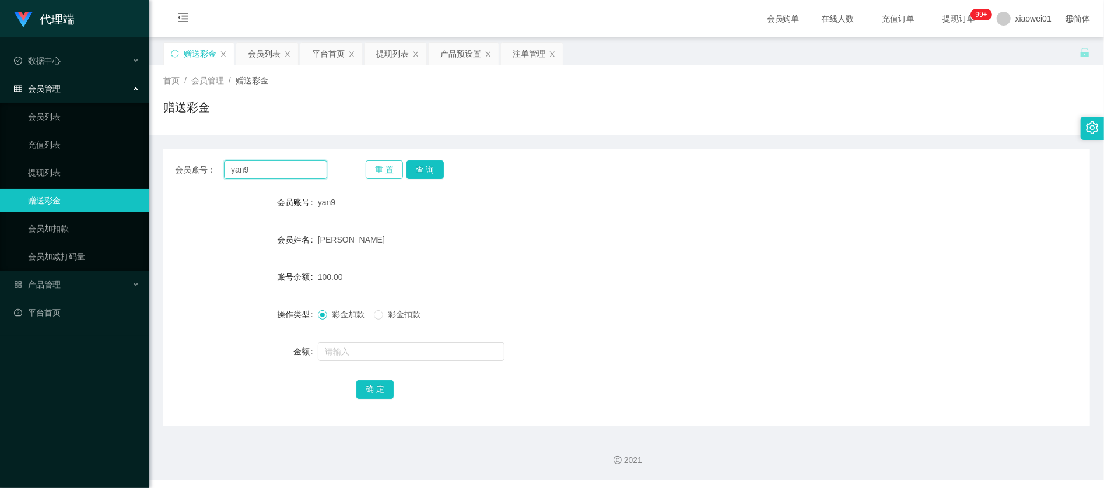
paste input "thau0617"
type input "thau0617"
click at [430, 164] on button "查 询" at bounding box center [424, 169] width 37 height 19
drag, startPoint x: 542, startPoint y: 196, endPoint x: 532, endPoint y: 191, distance: 11.5
click at [537, 195] on div "Thau0617" at bounding box center [588, 202] width 541 height 23
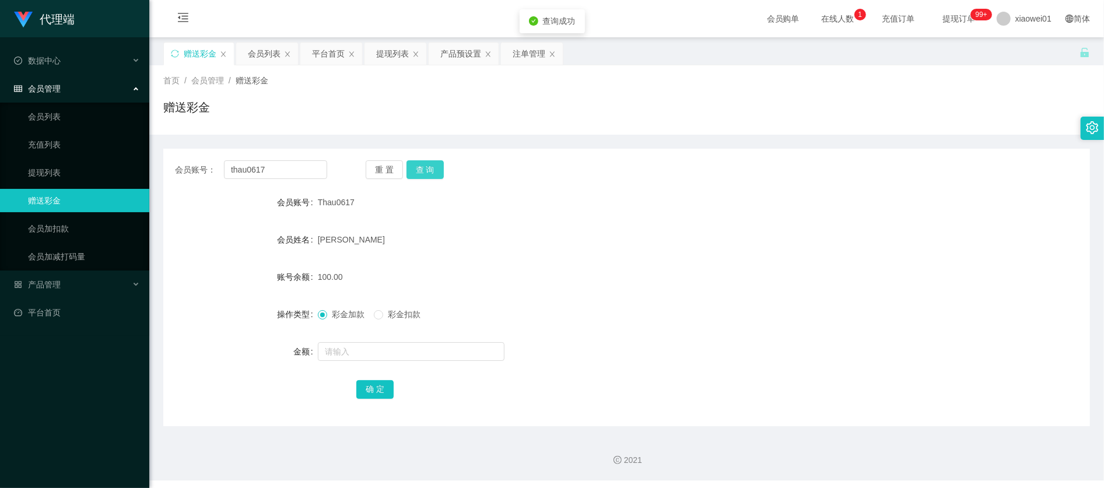
drag, startPoint x: 427, startPoint y: 167, endPoint x: 567, endPoint y: 166, distance: 139.4
click at [428, 166] on button "查 询" at bounding box center [424, 169] width 37 height 19
click at [441, 50] on div "产品预设置" at bounding box center [464, 54] width 70 height 22
click at [467, 50] on div "产品预设置" at bounding box center [460, 54] width 41 height 22
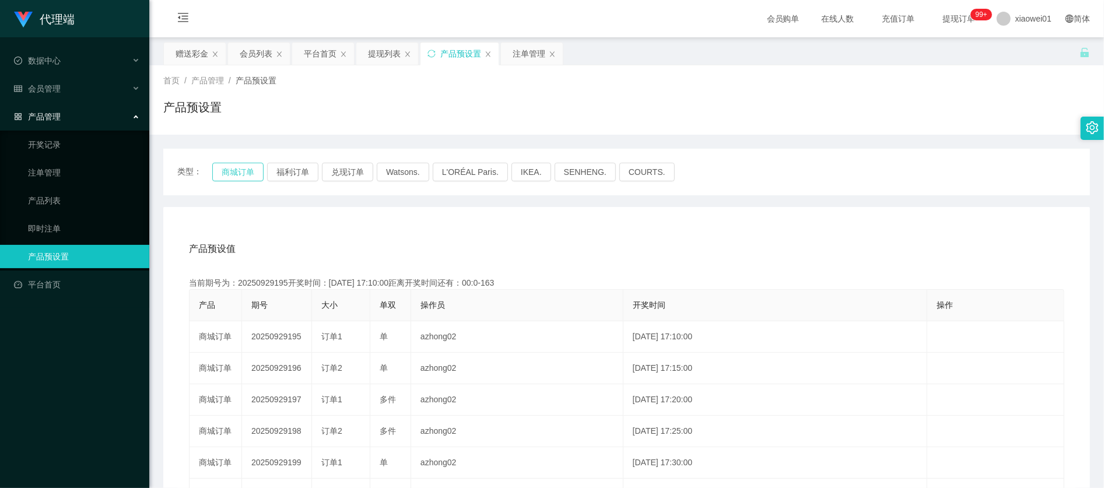
click at [240, 164] on button "商城订单" at bounding box center [237, 172] width 51 height 19
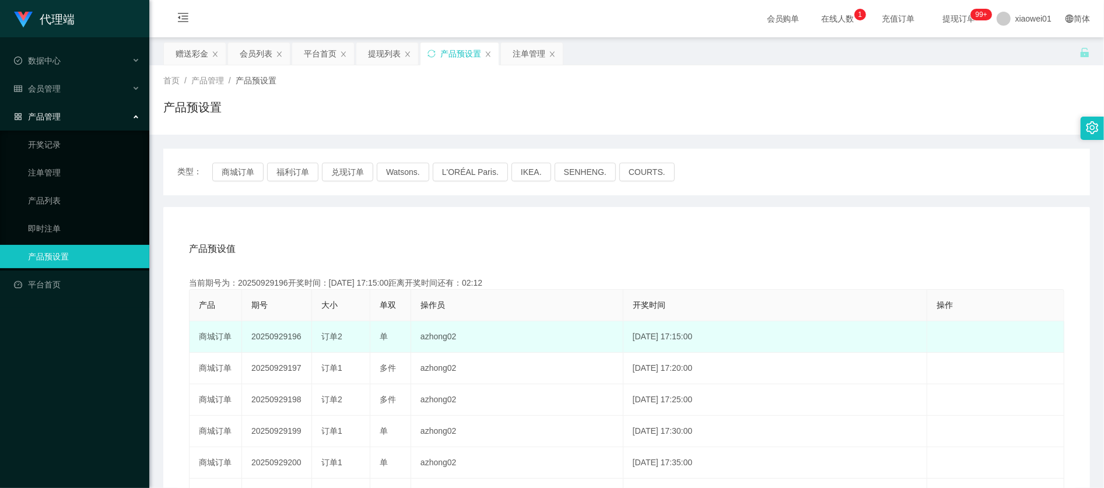
click at [260, 337] on td "20250929196" at bounding box center [277, 336] width 70 height 31
drag, startPoint x: 260, startPoint y: 337, endPoint x: 280, endPoint y: 338, distance: 19.9
click at [260, 336] on td "20250929196" at bounding box center [277, 336] width 70 height 31
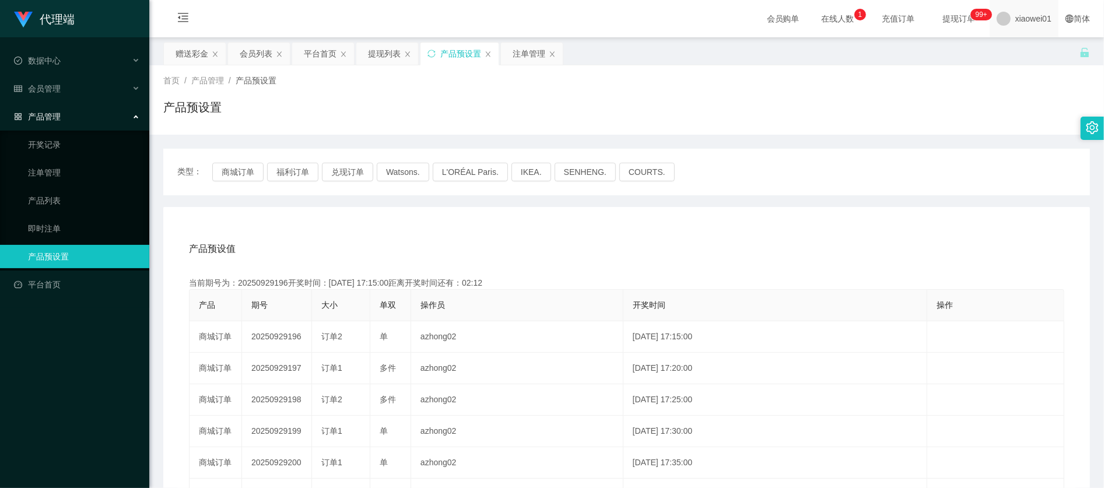
copy td "20250929196"
click at [531, 55] on div "注单管理" at bounding box center [529, 54] width 33 height 22
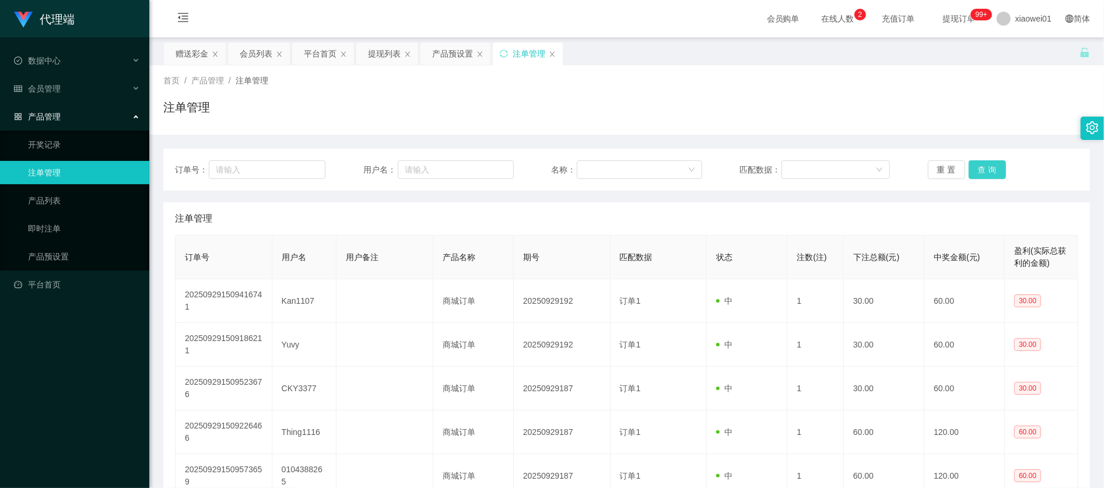
click at [992, 163] on button "查 询" at bounding box center [987, 169] width 37 height 19
click at [178, 57] on div "赠送彩金" at bounding box center [192, 54] width 33 height 22
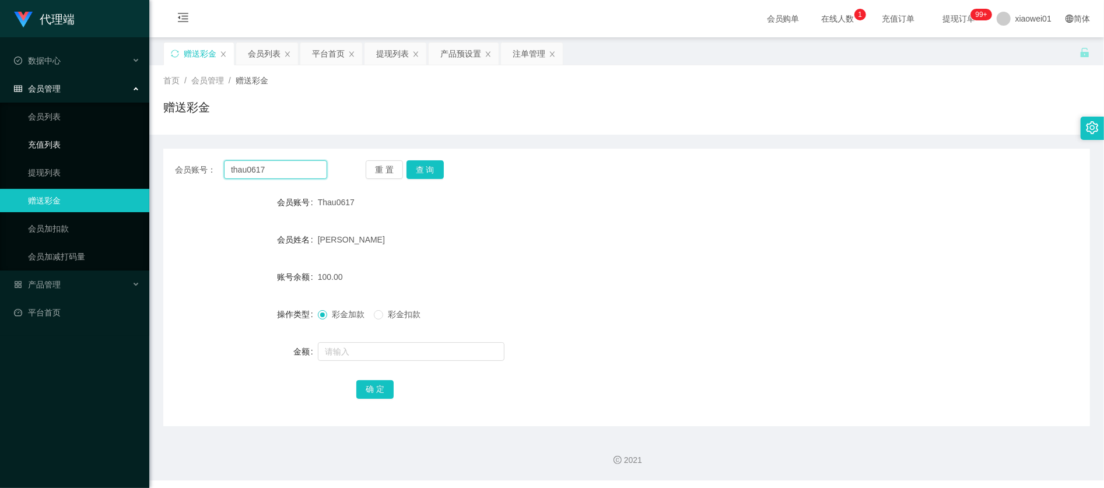
drag, startPoint x: 276, startPoint y: 164, endPoint x: 92, endPoint y: 152, distance: 184.1
click at [93, 152] on section "代理端 数据中心 会员管理 会员列表 充值列表 提现列表 赠送彩金 会员加扣款 会员加减打码量 产品管理 开奖记录 注单管理 产品列表 即时注单 产品预设置 …" at bounding box center [552, 240] width 1104 height 481
click at [432, 169] on button "查 询" at bounding box center [424, 169] width 37 height 19
click at [523, 55] on div "注单管理" at bounding box center [529, 54] width 33 height 22
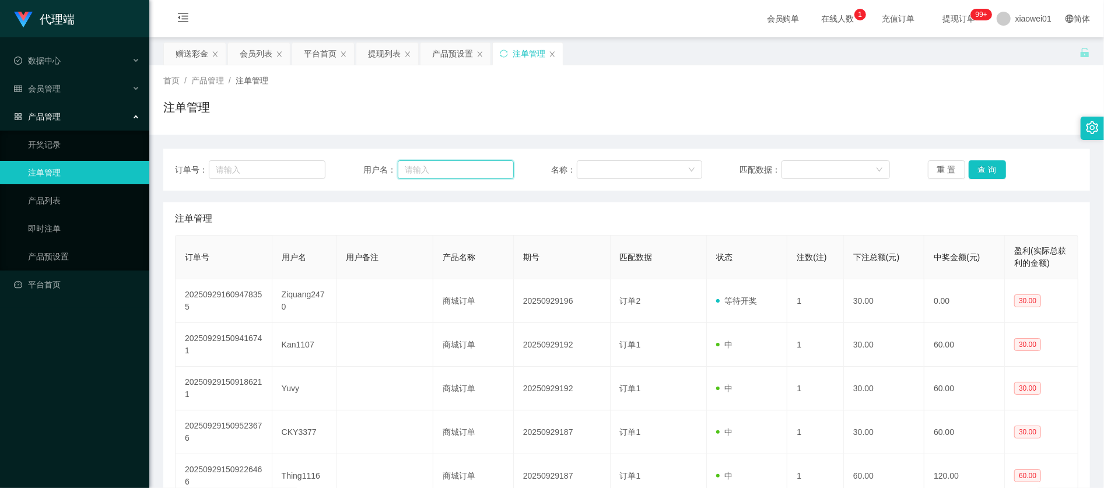
drag, startPoint x: 447, startPoint y: 173, endPoint x: 499, endPoint y: 180, distance: 53.0
click at [446, 173] on input "text" at bounding box center [456, 169] width 116 height 19
paste input "thau0617"
type input "thau0617"
click at [984, 167] on button "查 询" at bounding box center [987, 169] width 37 height 19
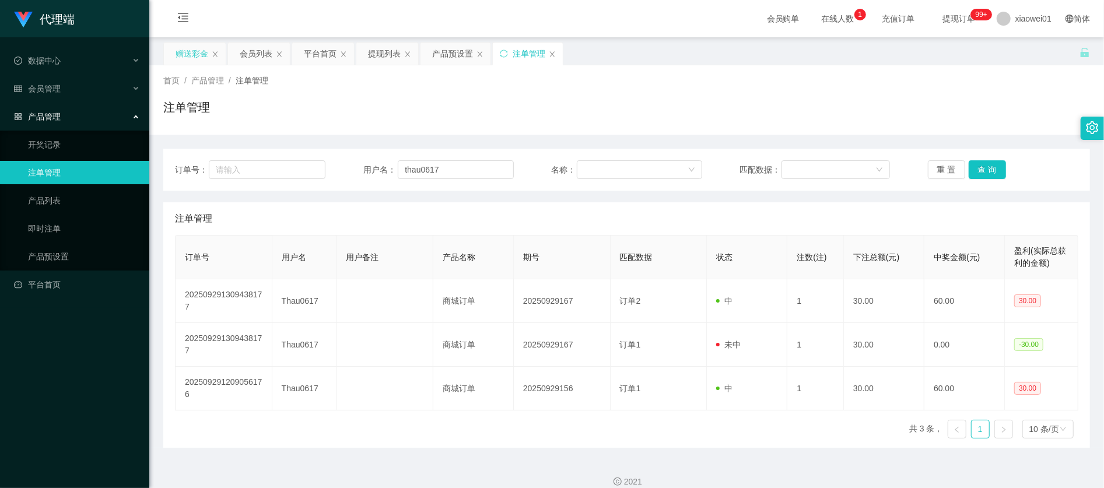
click at [194, 47] on div "赠送彩金" at bounding box center [192, 54] width 33 height 22
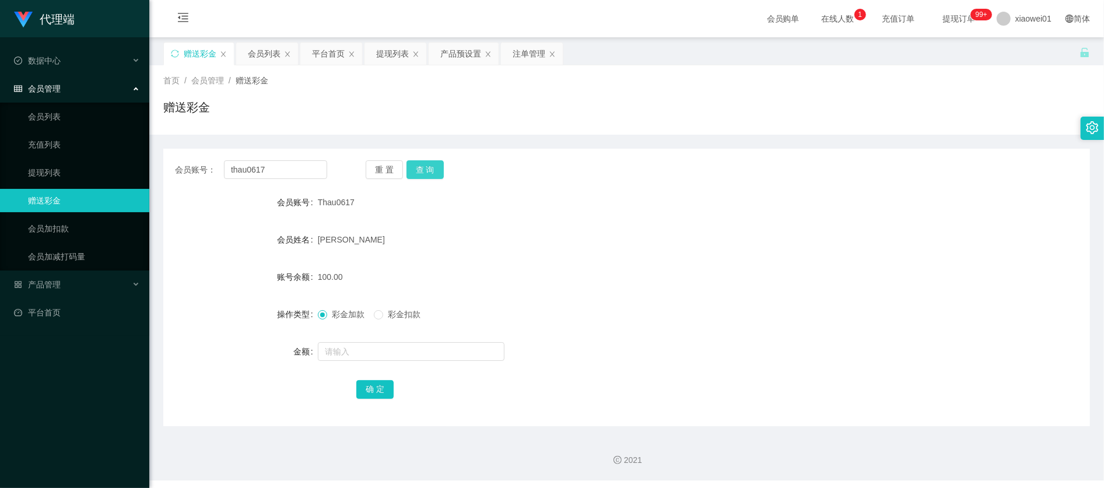
click at [420, 176] on button "查 询" at bounding box center [424, 169] width 37 height 19
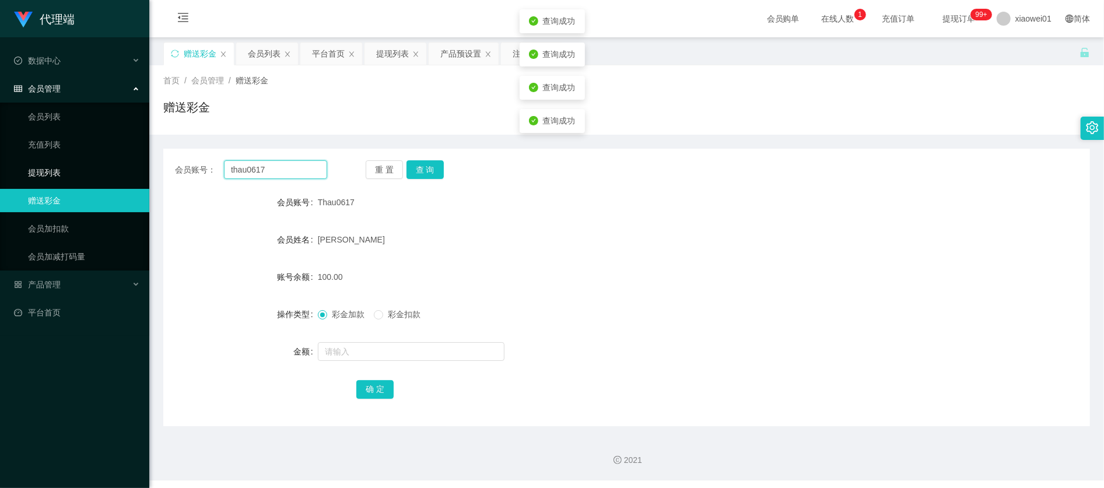
drag, startPoint x: 276, startPoint y: 170, endPoint x: 64, endPoint y: 155, distance: 212.9
click at [64, 155] on section "代理端 数据中心 会员管理 会员列表 充值列表 提现列表 赠送彩金 会员加扣款 会员加减打码量 产品管理 开奖记录 注单管理 产品列表 即时注单 产品预设置 …" at bounding box center [552, 240] width 1104 height 481
click at [415, 174] on button "查 询" at bounding box center [424, 169] width 37 height 19
click at [420, 171] on button "查 询" at bounding box center [424, 169] width 37 height 19
click at [485, 143] on div "会员账号： thau0617 重 置 查 询 会员账号 Thau0617 会员姓名 [PERSON_NAME] 账号余额 100.00 操作类型 彩金加款 彩…" at bounding box center [626, 281] width 927 height 292
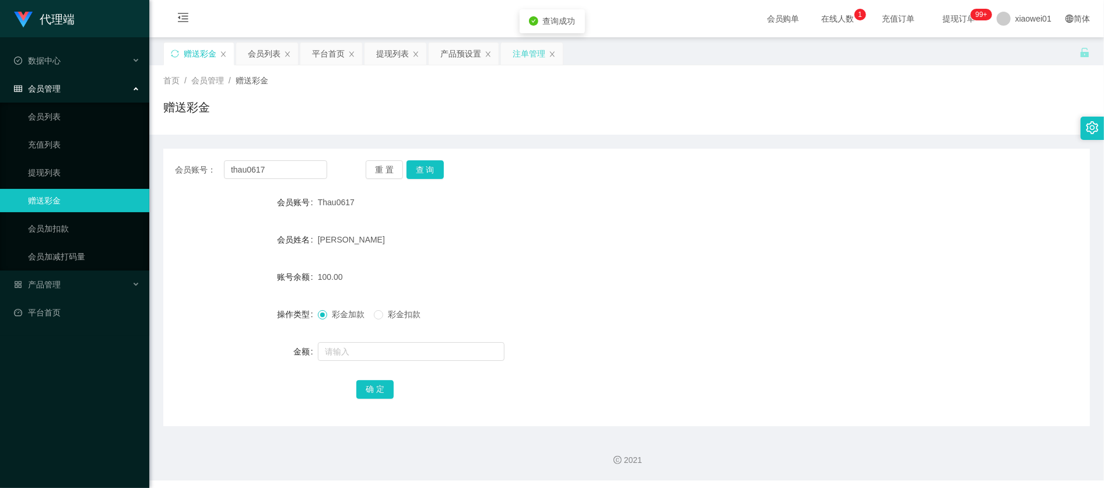
click at [528, 55] on div "注单管理" at bounding box center [529, 54] width 33 height 22
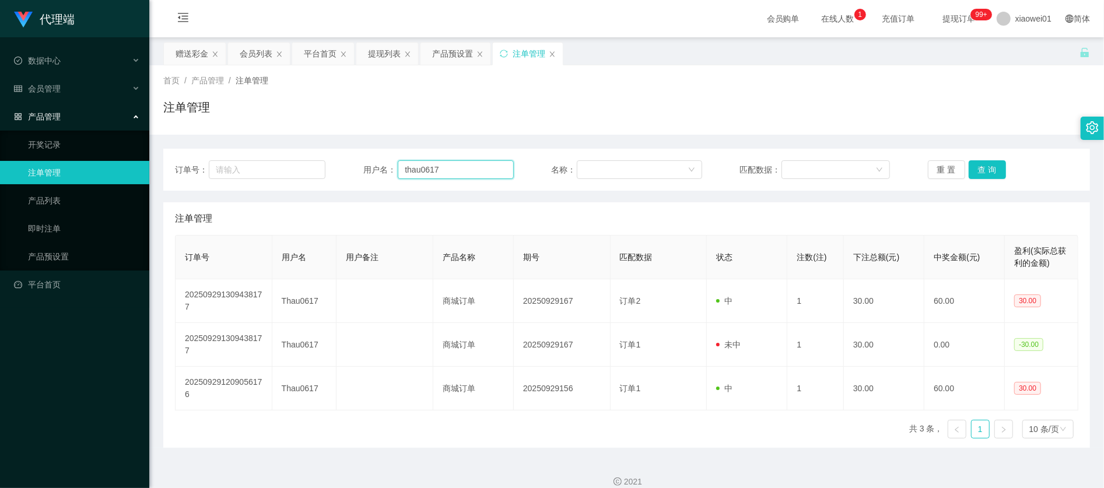
drag, startPoint x: 477, startPoint y: 173, endPoint x: 77, endPoint y: 157, distance: 400.3
click at [85, 159] on section "代理端 数据中心 会员管理 会员列表 充值列表 提现列表 赠送彩金 会员加扣款 会员加减打码量 产品管理 开奖记录 注单管理 产品列表 即时注单 产品预设置 …" at bounding box center [552, 251] width 1104 height 502
click at [974, 175] on button "查 询" at bounding box center [987, 169] width 37 height 19
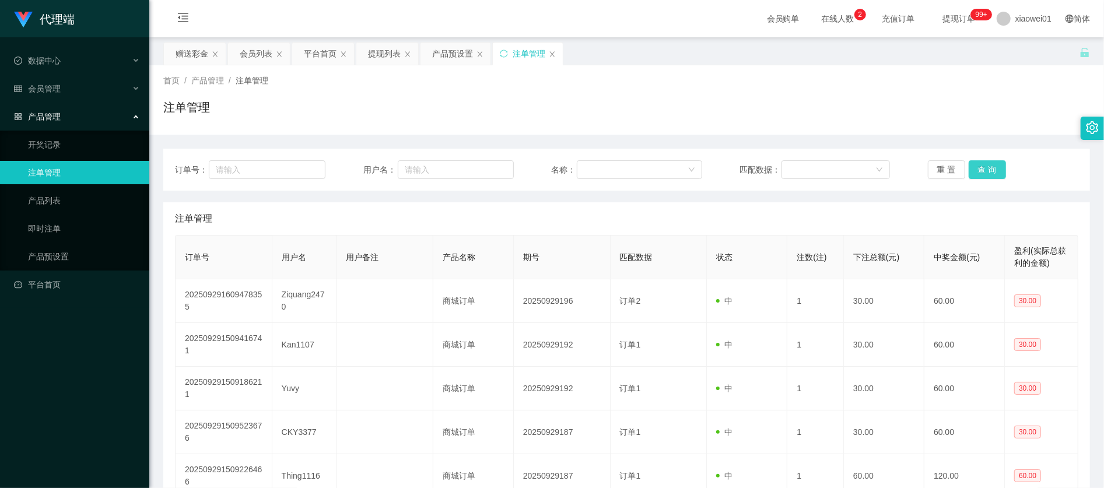
click at [990, 166] on button "查 询" at bounding box center [987, 169] width 37 height 19
click at [455, 170] on input "text" at bounding box center [456, 169] width 116 height 19
paste input "thau0617"
type input "thau0617"
click at [980, 176] on button "查 询" at bounding box center [987, 169] width 37 height 19
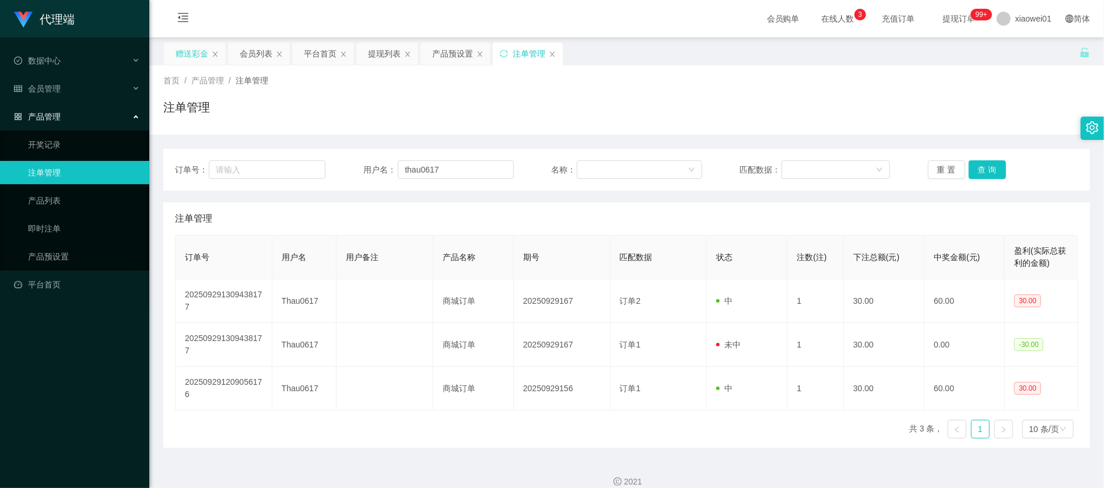
click at [180, 50] on div "赠送彩金" at bounding box center [192, 54] width 33 height 22
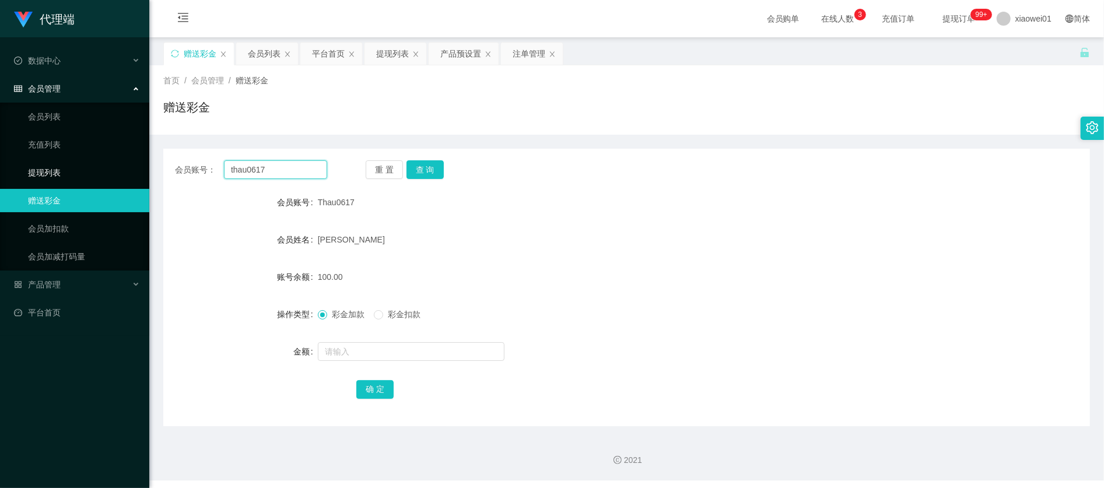
drag, startPoint x: 285, startPoint y: 161, endPoint x: 136, endPoint y: 170, distance: 149.6
click at [138, 170] on section "代理端 数据中心 会员管理 会员列表 充值列表 提现列表 赠送彩金 会员加扣款 会员加减打码量 产品管理 开奖记录 注单管理 产品列表 即时注单 产品预设置 …" at bounding box center [552, 240] width 1104 height 481
drag, startPoint x: 456, startPoint y: 168, endPoint x: 439, endPoint y: 167, distance: 17.5
click at [453, 168] on div "重 置 查 询" at bounding box center [442, 169] width 152 height 19
click at [437, 167] on button "查 询" at bounding box center [424, 169] width 37 height 19
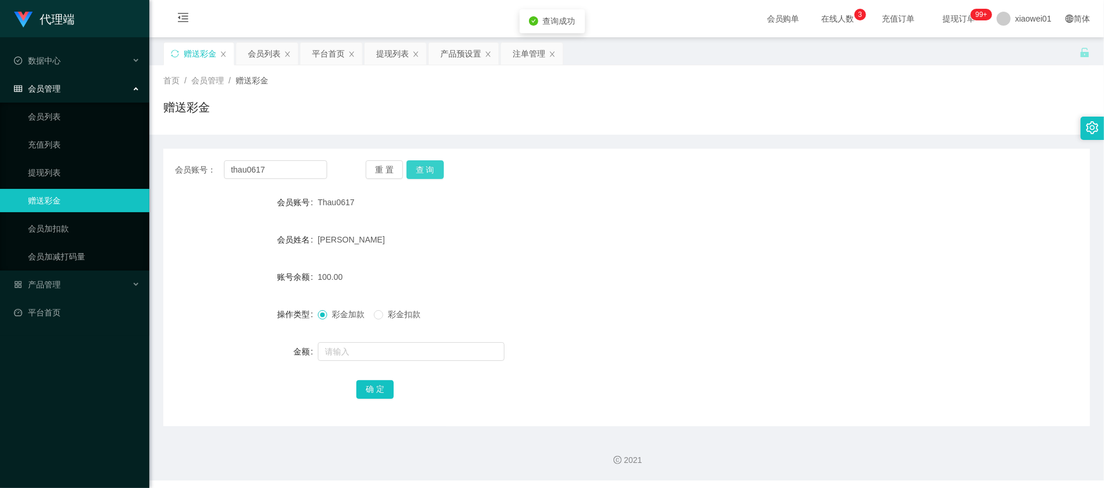
click at [437, 167] on button "查 询" at bounding box center [424, 169] width 37 height 19
click at [400, 161] on div "重 置 查 询" at bounding box center [442, 169] width 152 height 19
click at [388, 166] on button "重 置" at bounding box center [384, 169] width 37 height 19
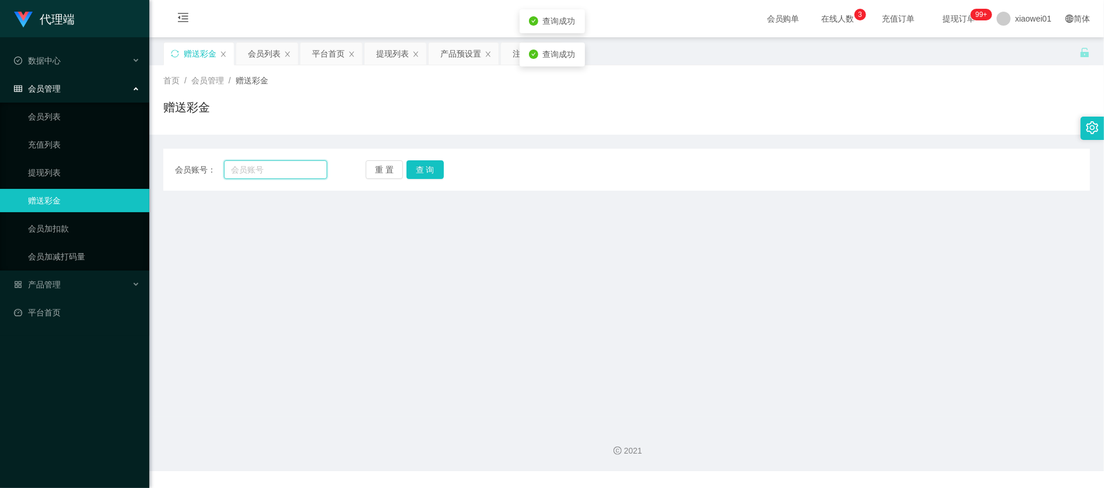
click at [260, 164] on input "text" at bounding box center [275, 169] width 103 height 19
paste input "thau0617"
type input "thau0617"
click at [414, 171] on button "查 询" at bounding box center [424, 169] width 37 height 19
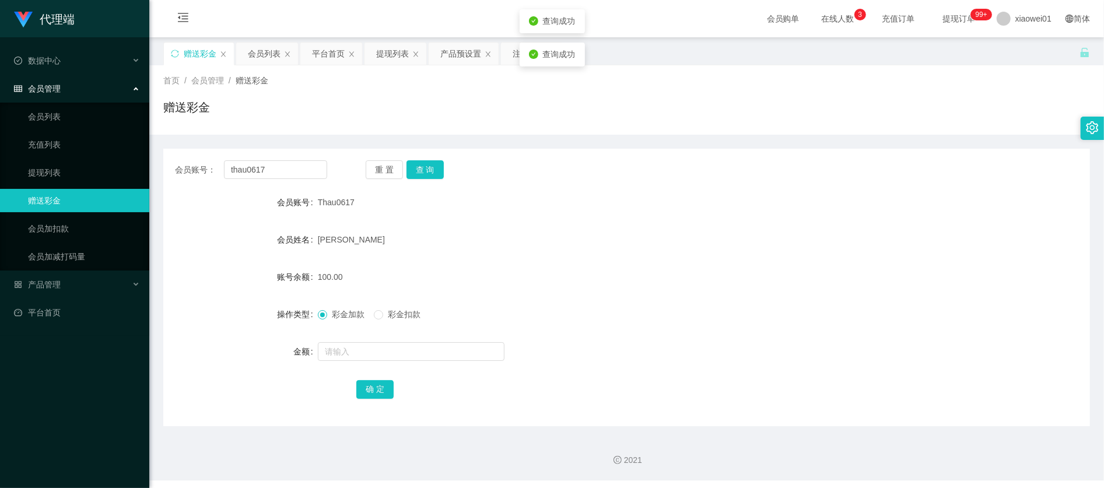
click at [493, 241] on div "[PERSON_NAME]" at bounding box center [588, 239] width 541 height 23
drag, startPoint x: 467, startPoint y: 59, endPoint x: 461, endPoint y: 58, distance: 6.4
click at [467, 58] on div "产品预设置" at bounding box center [460, 54] width 41 height 22
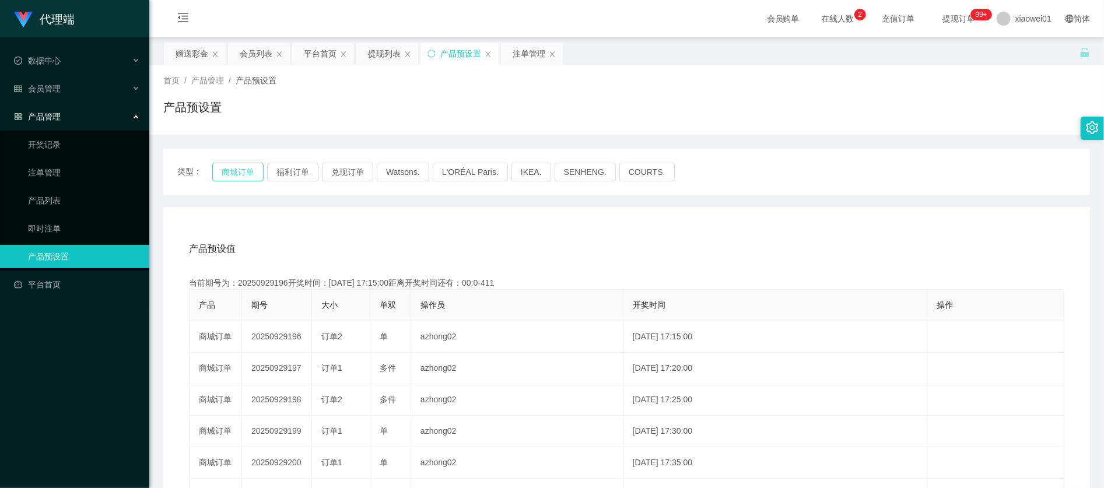
click at [245, 175] on button "商城订单" at bounding box center [237, 172] width 51 height 19
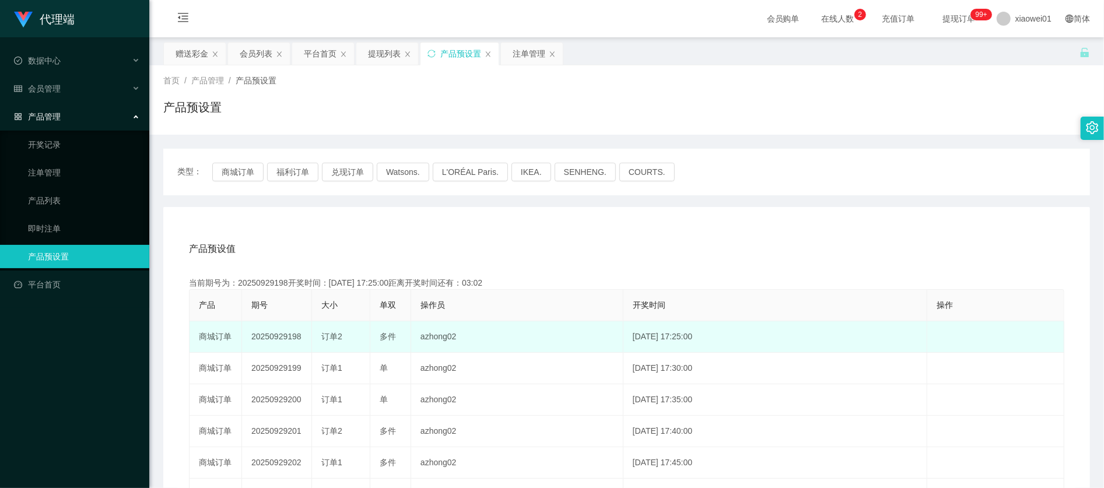
click at [342, 334] on span "订单2" at bounding box center [331, 336] width 21 height 9
click at [332, 336] on span "订单2" at bounding box center [331, 336] width 21 height 9
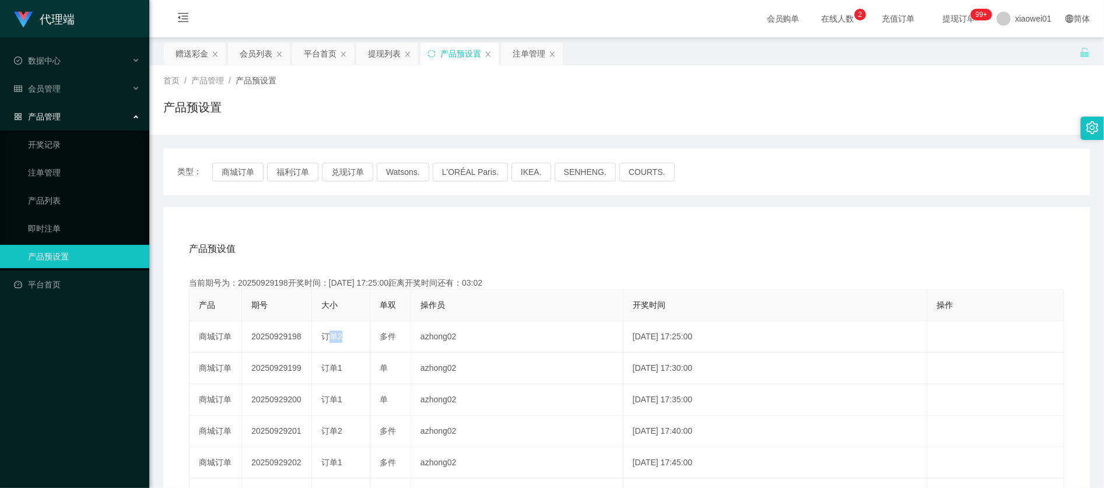
copy span "订单"
click at [384, 49] on div "提现列表" at bounding box center [384, 54] width 33 height 22
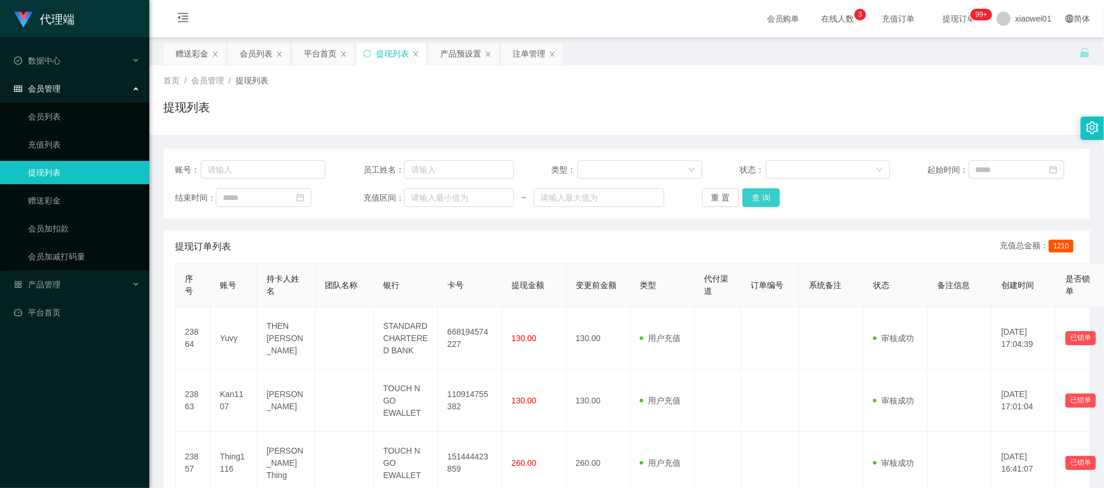
click at [745, 206] on button "查 询" at bounding box center [760, 197] width 37 height 19
click at [746, 206] on button "查 询" at bounding box center [760, 197] width 37 height 19
click at [746, 204] on button "查 询" at bounding box center [760, 197] width 37 height 19
click at [746, 204] on div "重 置 查 询" at bounding box center [777, 197] width 150 height 19
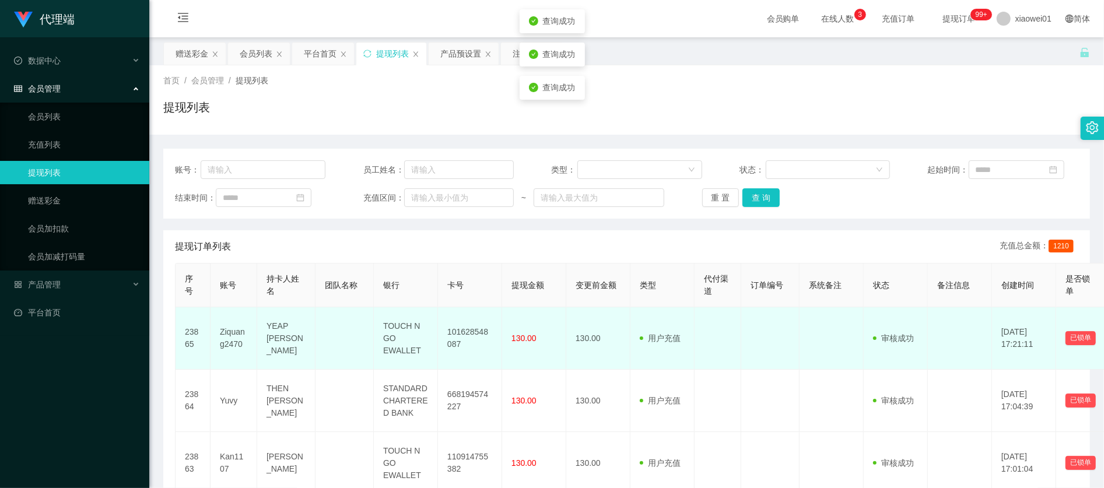
click at [472, 351] on td "101628548087" at bounding box center [470, 338] width 64 height 62
click at [476, 346] on td "101628548087" at bounding box center [470, 338] width 64 height 62
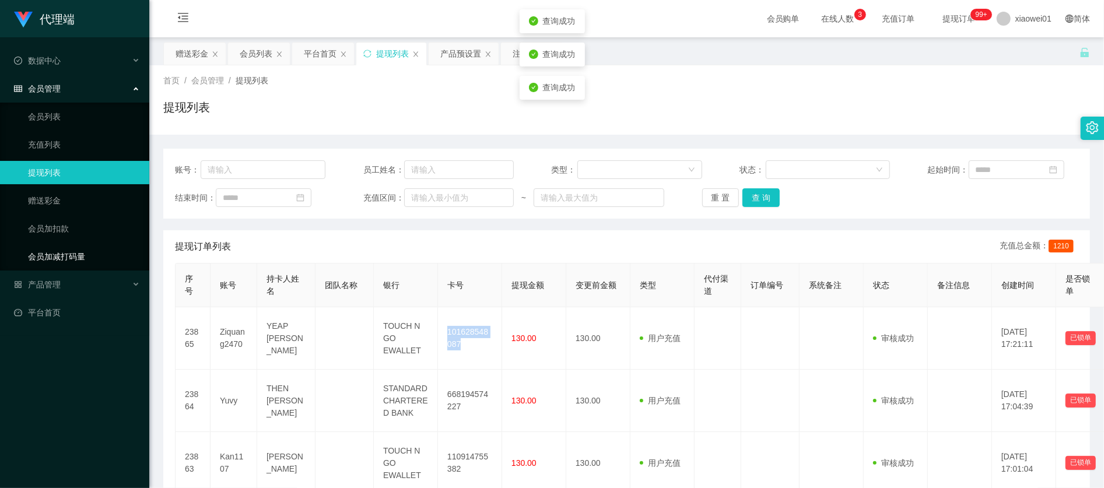
copy td "101628548087"
click at [780, 199] on div "重 置 查 询" at bounding box center [777, 197] width 150 height 19
click at [777, 199] on div "重 置 查 询" at bounding box center [777, 197] width 150 height 19
click at [176, 52] on div "赠送彩金" at bounding box center [192, 54] width 33 height 22
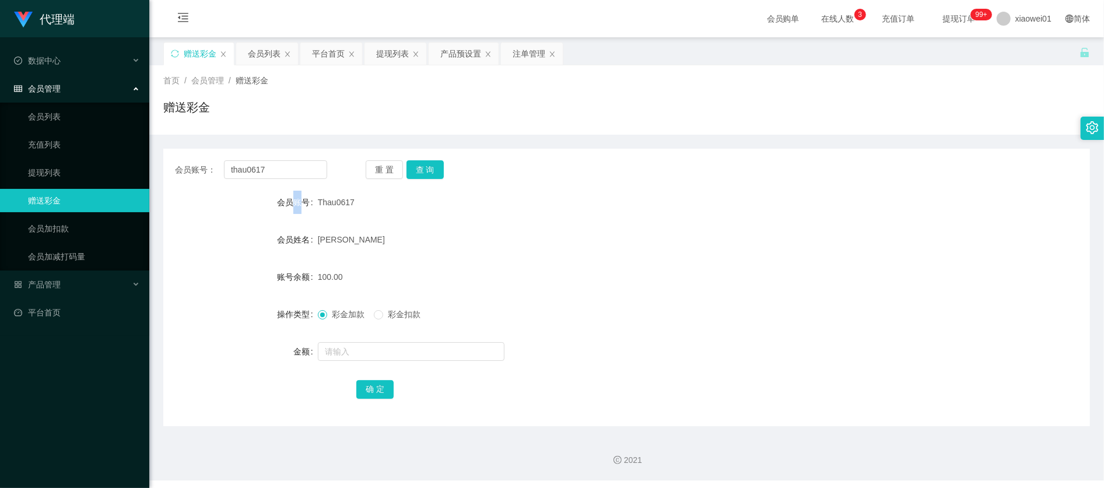
drag, startPoint x: 303, startPoint y: 182, endPoint x: 295, endPoint y: 180, distance: 8.9
click at [295, 180] on div "会员账号： thau0617 重 置 查 询 会员账号 Thau0617 会员姓名 [PERSON_NAME] 账号余额 100.00 操作类型 彩金加款 彩…" at bounding box center [626, 288] width 927 height 278
drag, startPoint x: 290, startPoint y: 171, endPoint x: 233, endPoint y: 136, distance: 67.0
click at [14, 138] on section "代理端 数据中心 会员管理 会员列表 充值列表 提现列表 赠送彩金 会员加扣款 会员加减打码量 产品管理 开奖记录 注单管理 产品列表 即时注单 产品预设置 …" at bounding box center [552, 240] width 1104 height 481
click at [419, 171] on button "查 询" at bounding box center [424, 169] width 37 height 19
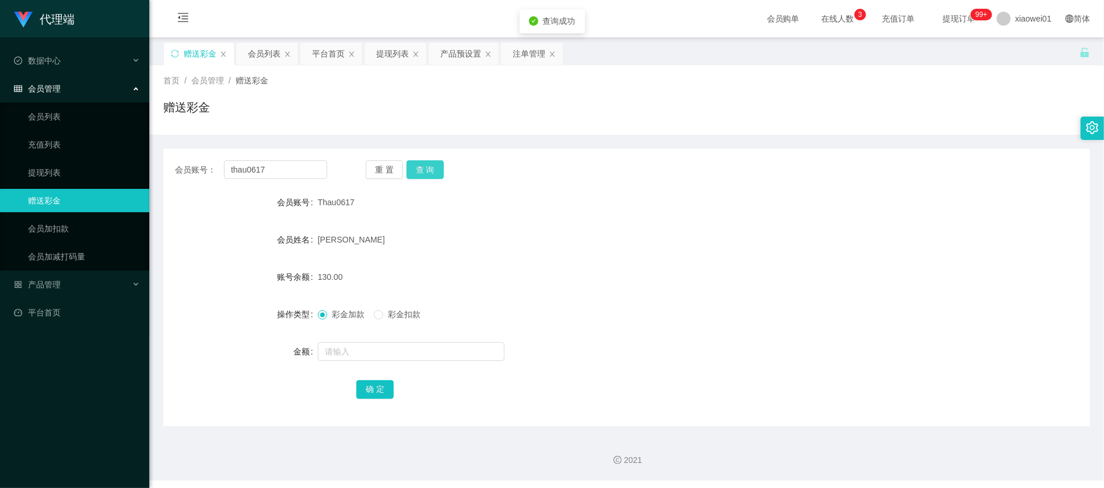
click at [420, 171] on button "查 询" at bounding box center [424, 169] width 37 height 19
click at [457, 56] on div "产品预设置" at bounding box center [460, 54] width 41 height 22
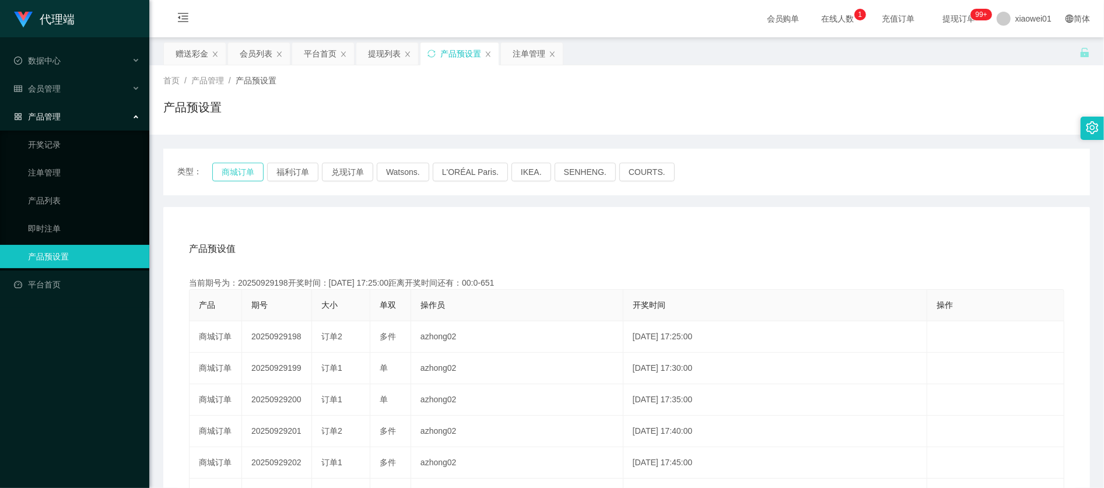
click at [231, 164] on button "商城订单" at bounding box center [237, 172] width 51 height 19
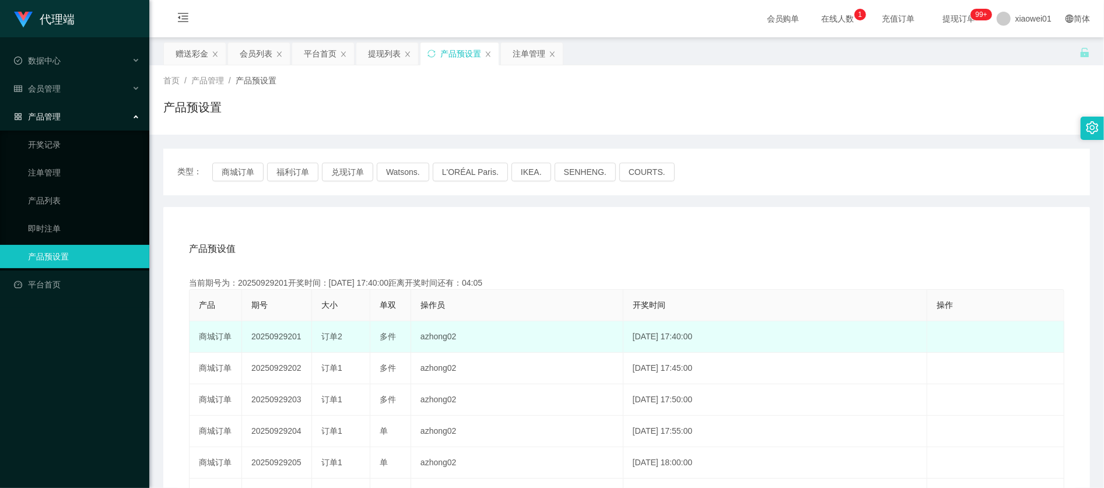
click at [267, 337] on td "20250929201" at bounding box center [277, 336] width 70 height 31
click at [268, 337] on td "20250929201" at bounding box center [277, 336] width 70 height 31
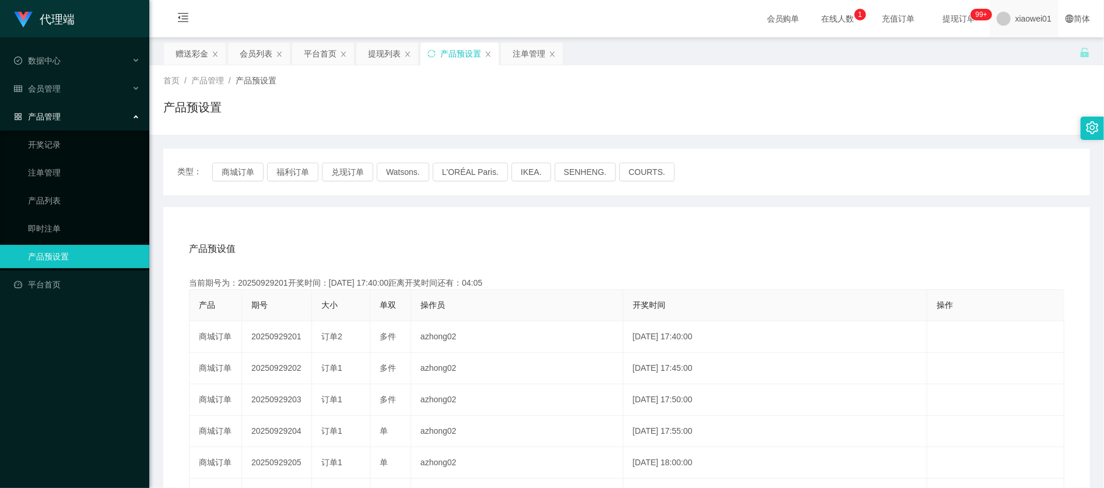
copy td "20250929201"
click at [516, 57] on div "注单管理" at bounding box center [529, 54] width 33 height 22
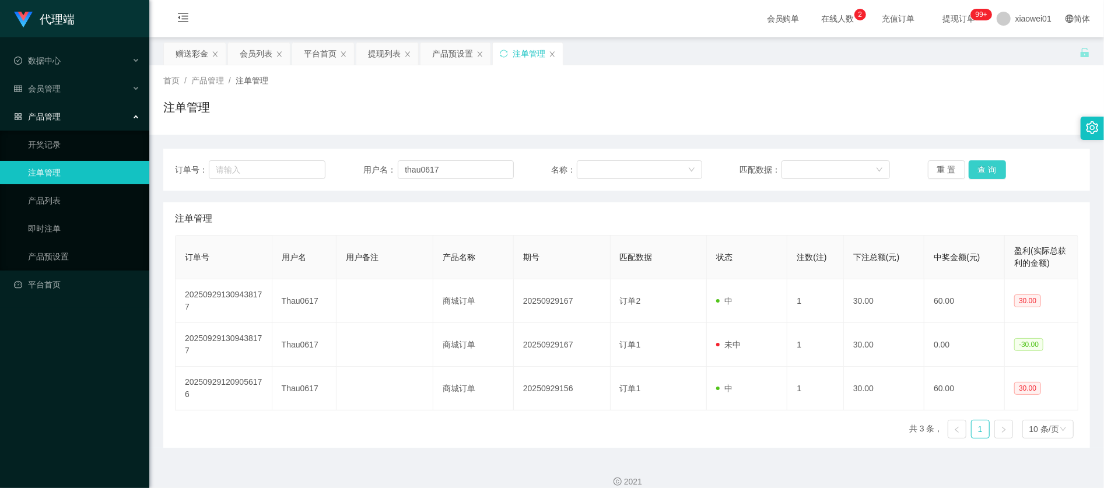
click at [981, 163] on button "查 询" at bounding box center [987, 169] width 37 height 19
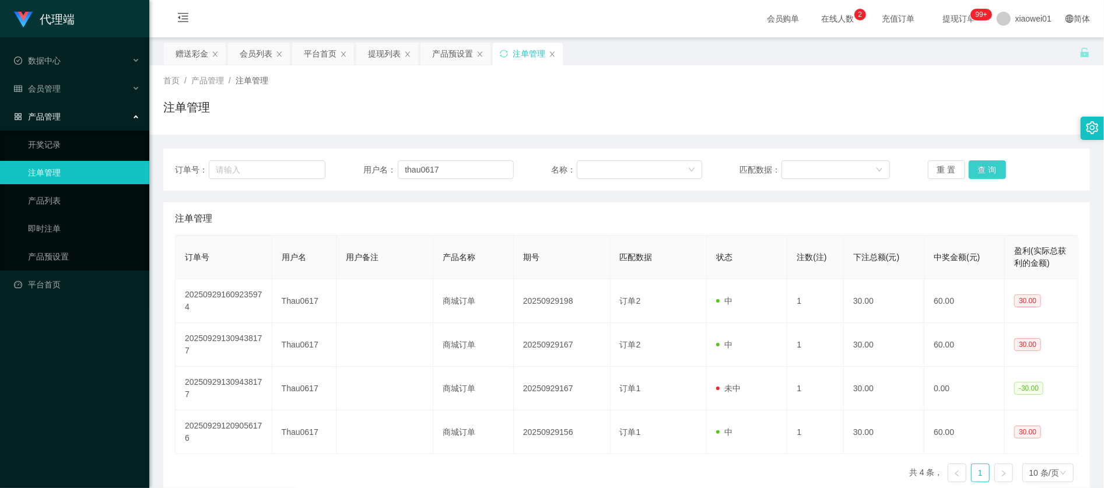
click at [981, 163] on button "查 询" at bounding box center [987, 169] width 37 height 19
click at [983, 169] on button "查 询" at bounding box center [987, 169] width 37 height 19
click at [984, 169] on button "查 询" at bounding box center [987, 169] width 37 height 19
